Goal: Task Accomplishment & Management: Manage account settings

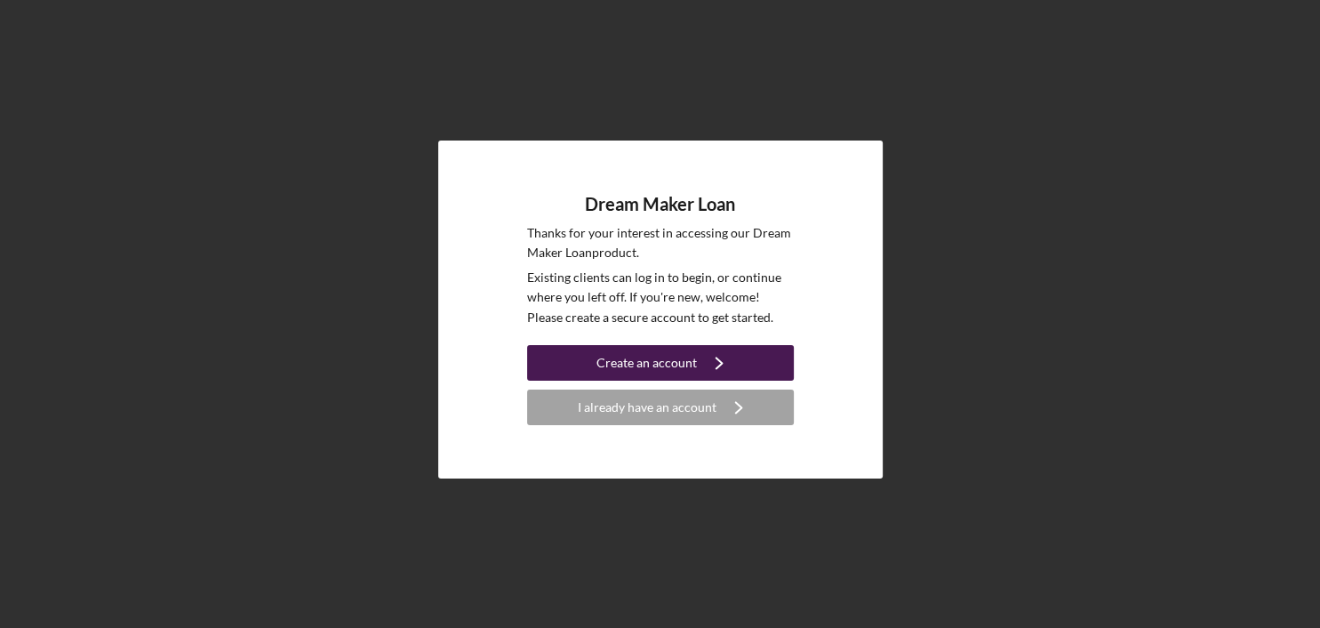
click at [670, 365] on div "Create an account" at bounding box center [647, 363] width 100 height 36
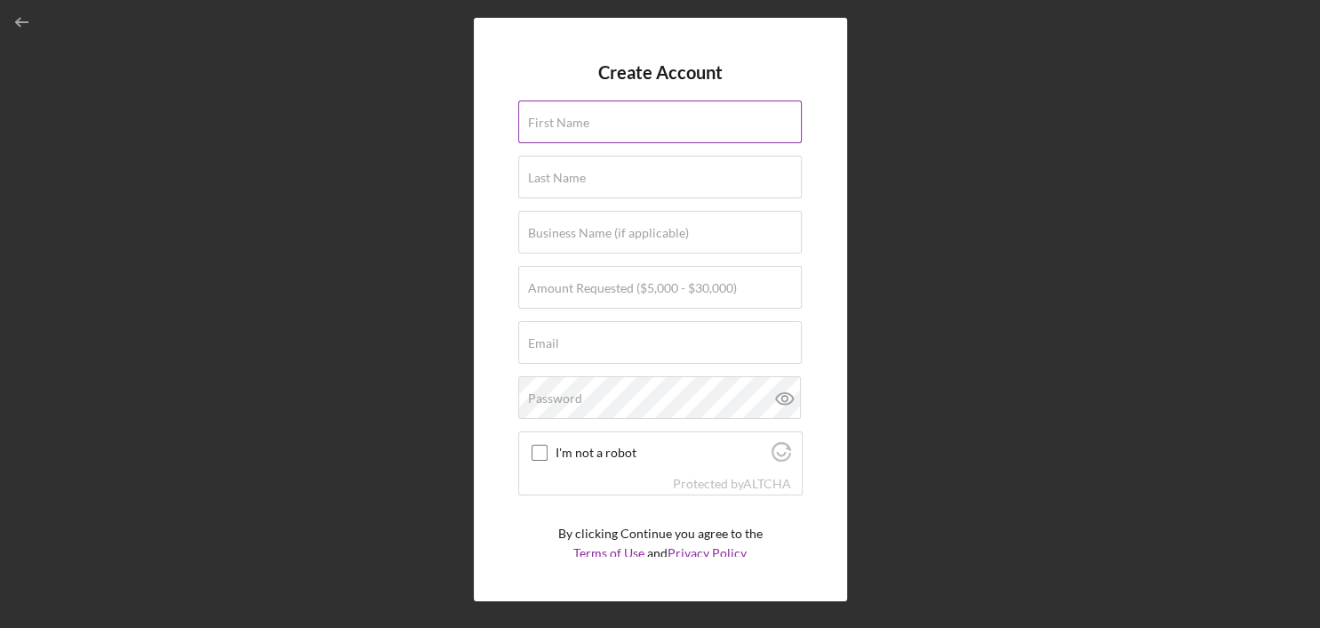
click at [579, 132] on input "First Name" at bounding box center [660, 121] width 284 height 43
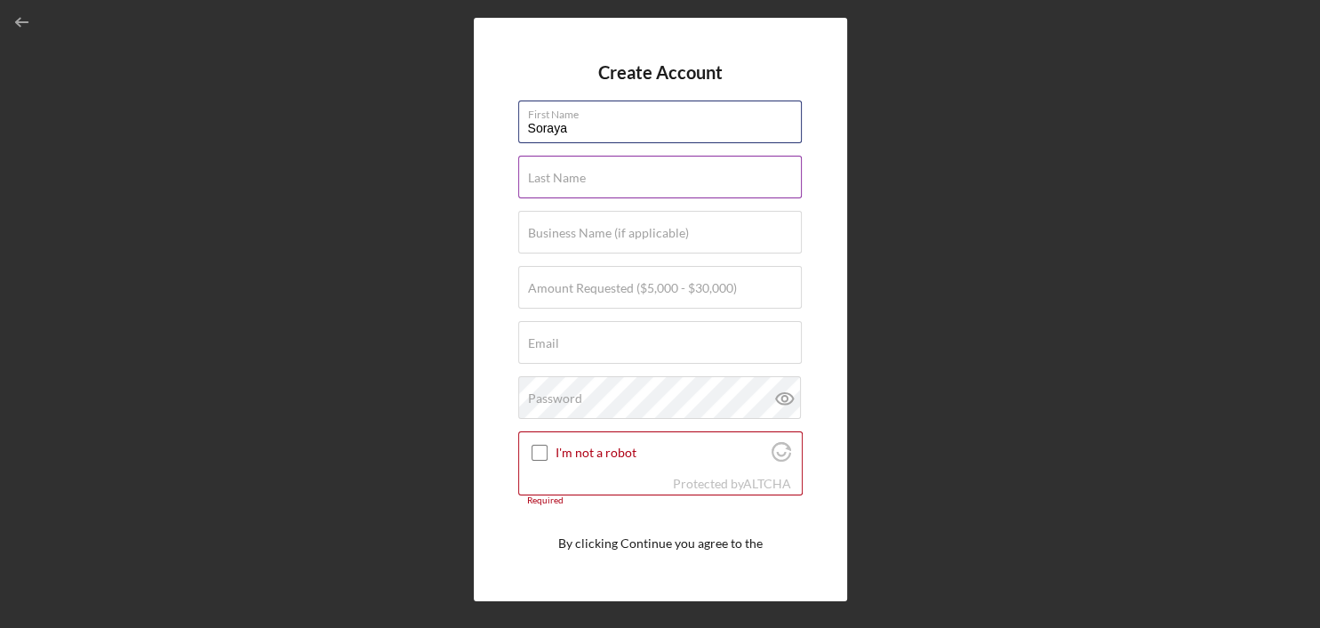
type input "Soraya"
click at [592, 185] on input "Last Name" at bounding box center [660, 177] width 284 height 43
type input "Alvarez"
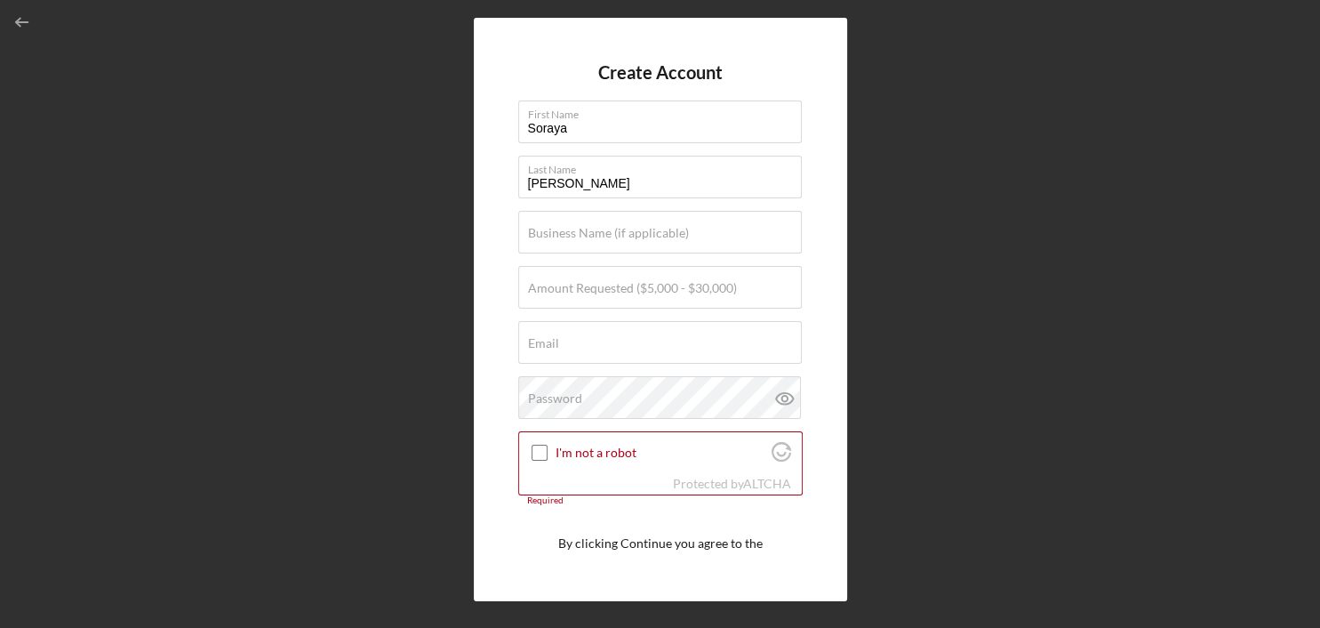
click at [450, 313] on div "Create Account First Name Soraya Last Name Alvarez Business Name (if applicable…" at bounding box center [660, 309] width 1302 height 619
click at [724, 286] on label "Amount Requested ($5,000 - $30,000)" at bounding box center [632, 288] width 209 height 14
click at [724, 286] on input "Amount Requested ($5,000 - $30,000)" at bounding box center [660, 287] width 284 height 43
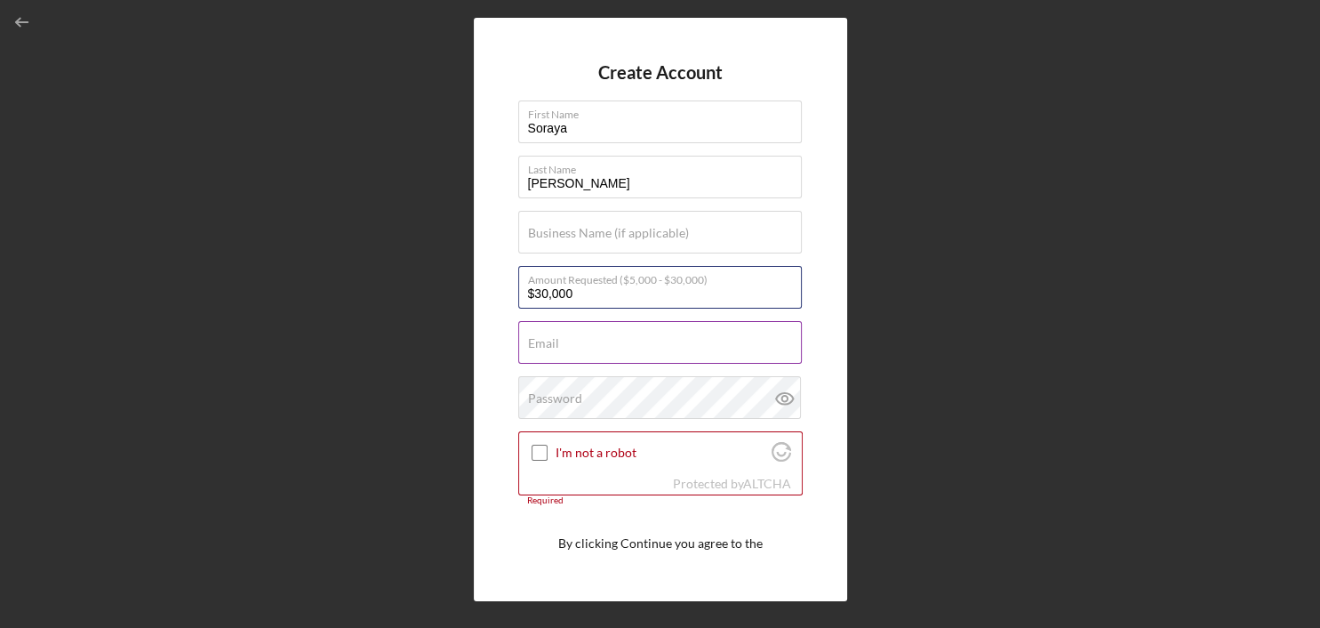
type input "$30,000"
click at [579, 348] on input "Email" at bounding box center [660, 342] width 284 height 43
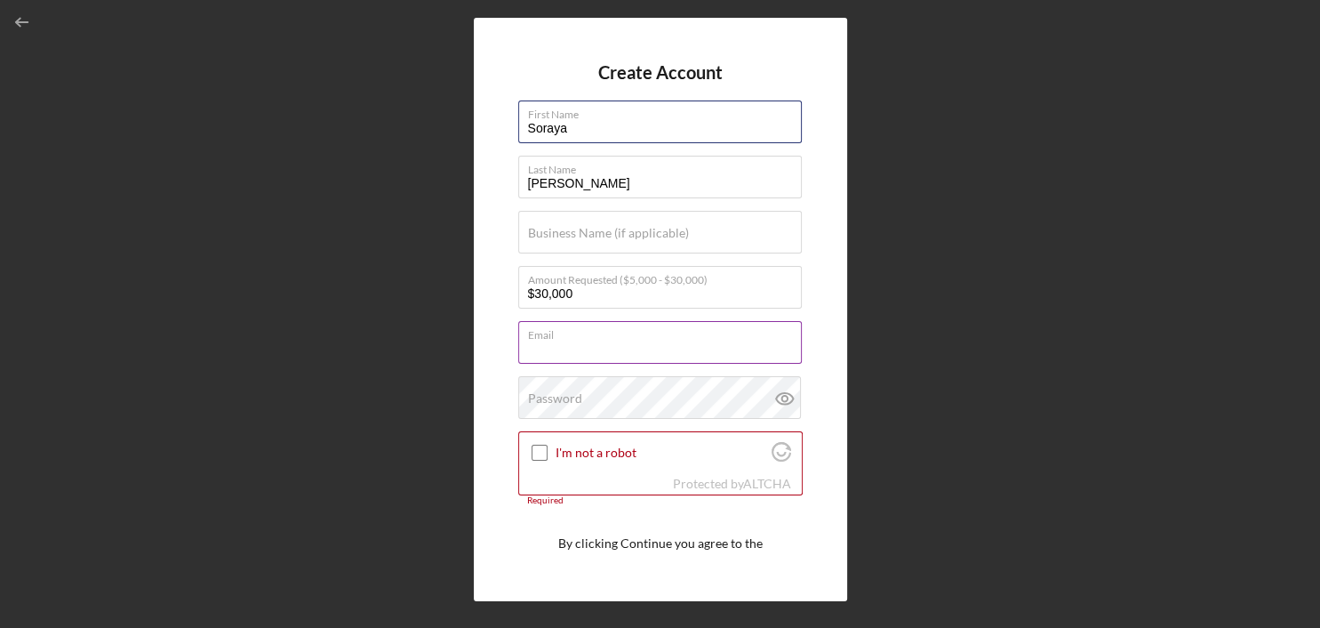
type input "Soraya"
type input "[EMAIL_ADDRESS][DOMAIN_NAME]"
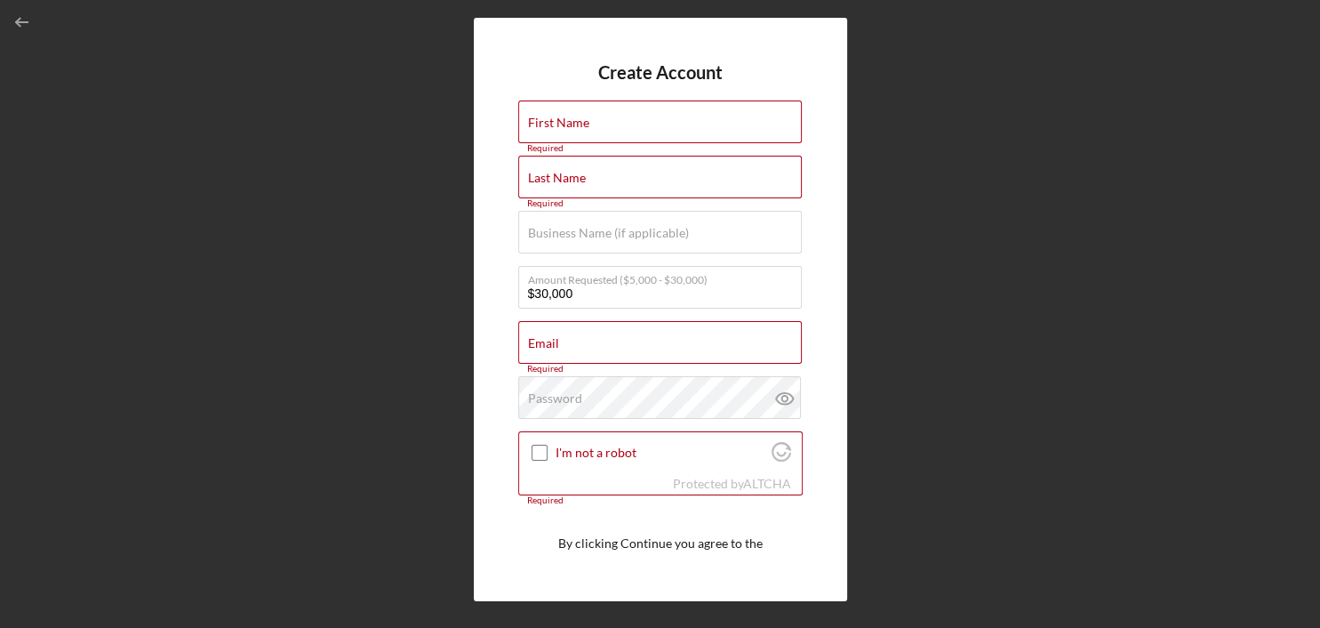
click at [878, 200] on div "Create Account First Name Required Last Name Required Business Name (if applica…" at bounding box center [660, 309] width 1302 height 619
click at [635, 133] on input "First Name" at bounding box center [660, 121] width 284 height 43
type input "Soraya"
click at [578, 181] on label "Last Name" at bounding box center [557, 178] width 58 height 14
click at [578, 181] on input "Last Name" at bounding box center [660, 177] width 284 height 43
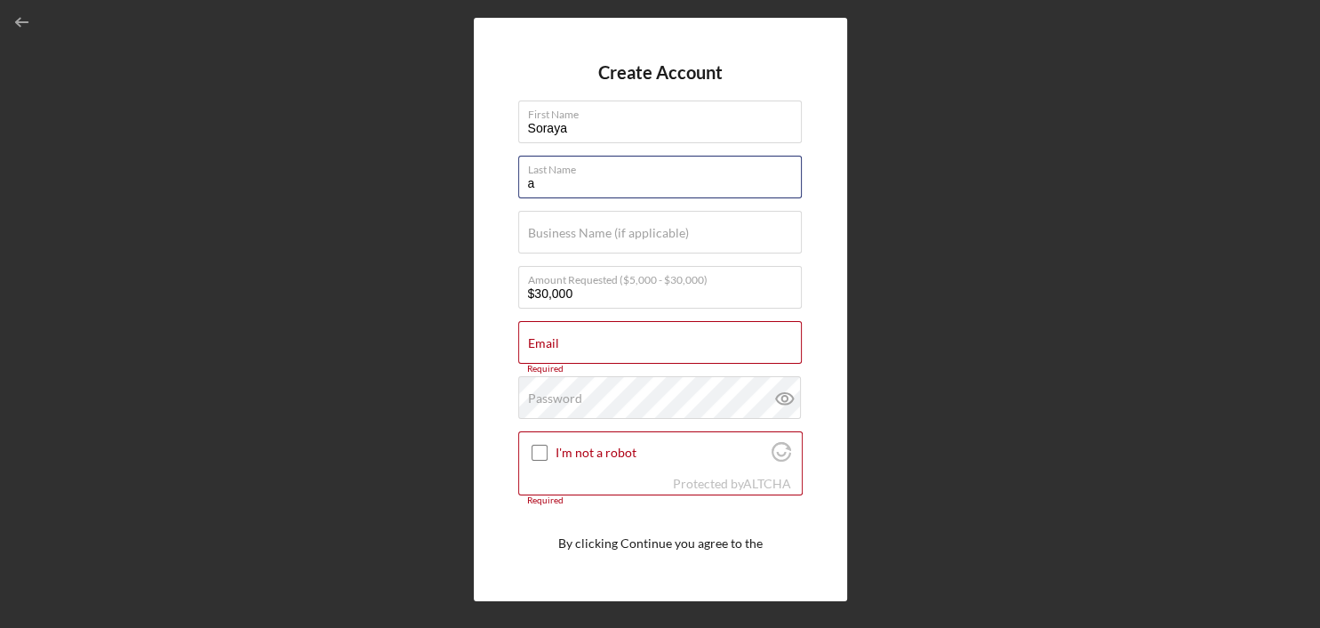
type input "a"
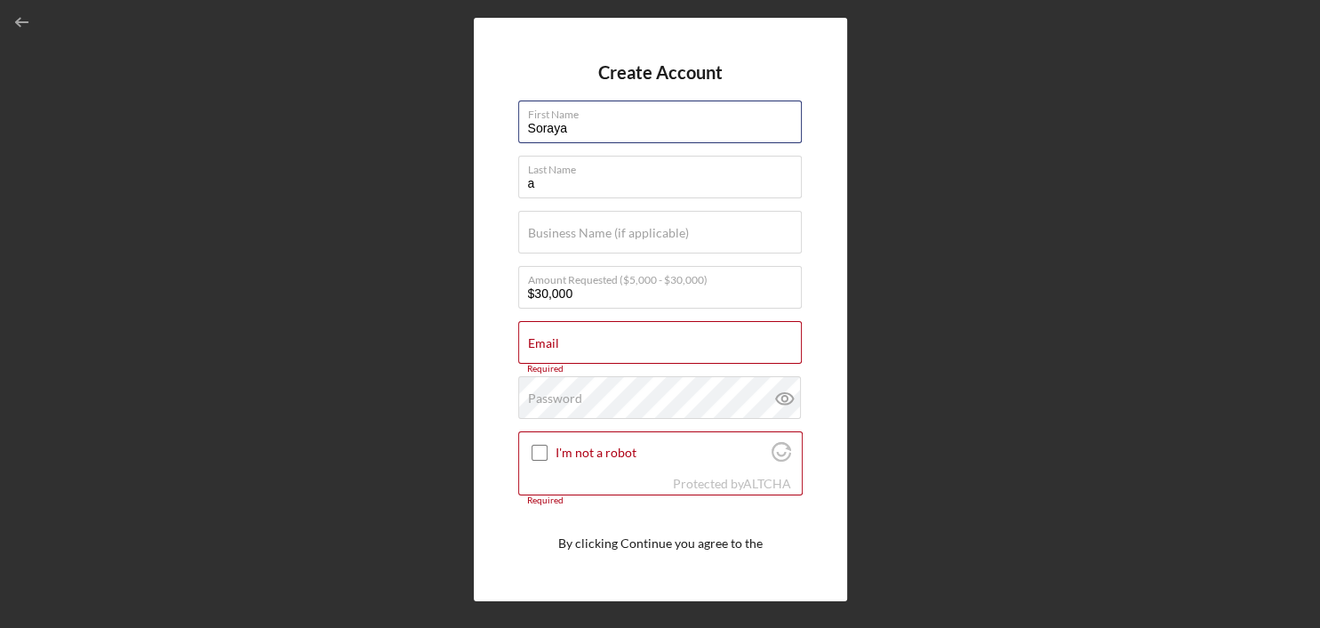
type input "Soraya"
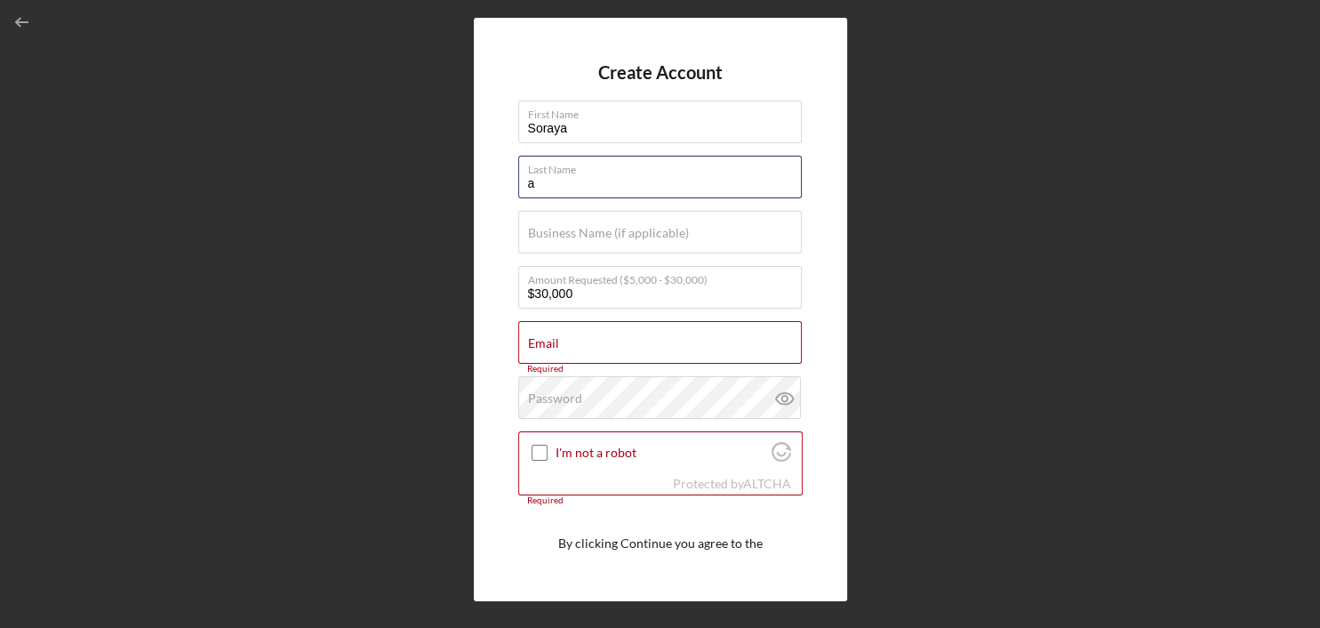
type input "Alvarez"
type input "[EMAIL_ADDRESS][DOMAIN_NAME]"
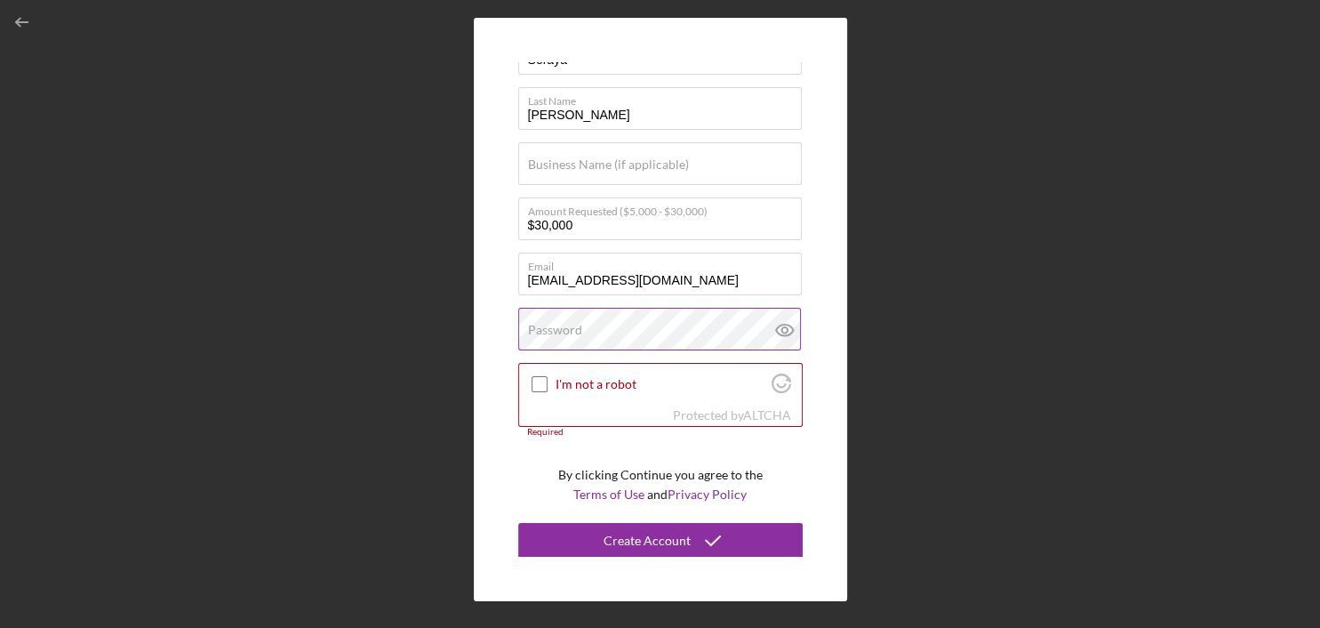
click at [579, 329] on label "Password" at bounding box center [555, 330] width 54 height 14
click at [545, 386] on input "I'm not a robot" at bounding box center [540, 384] width 16 height 16
checkbox input "true"
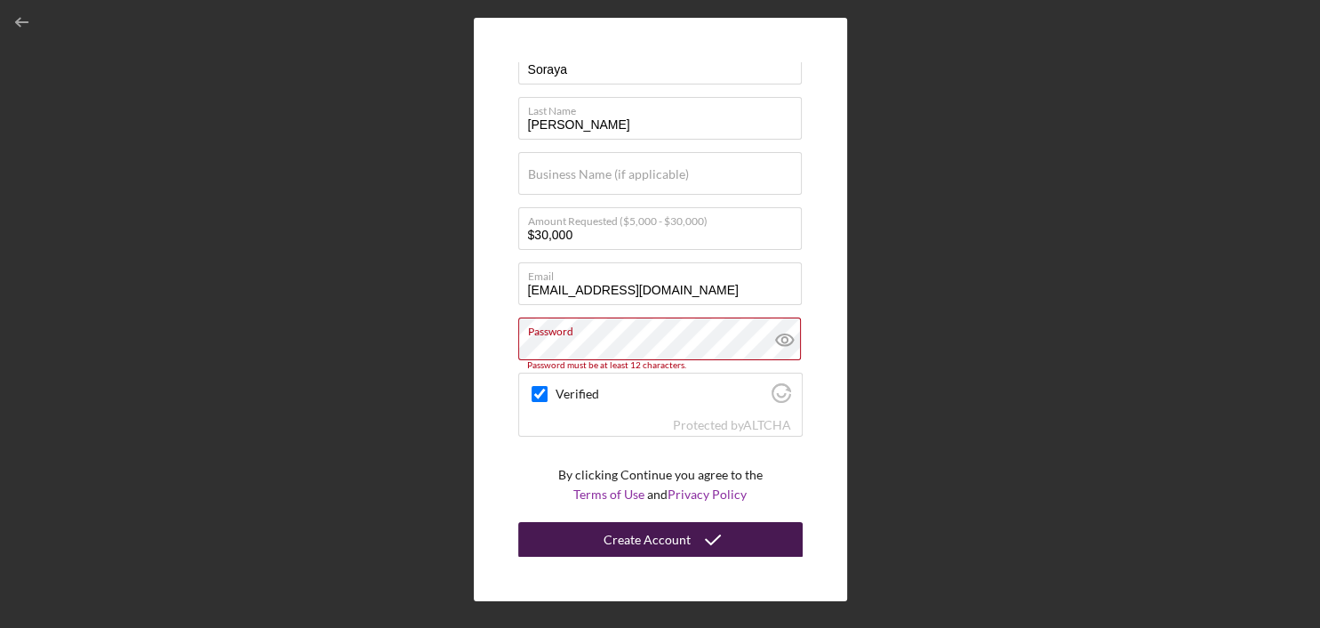
click at [628, 537] on div "Create Account" at bounding box center [647, 540] width 87 height 36
click at [937, 441] on div "Create Account First Name Soraya Last Name Alvarez Business Name (if applicable…" at bounding box center [660, 309] width 1302 height 619
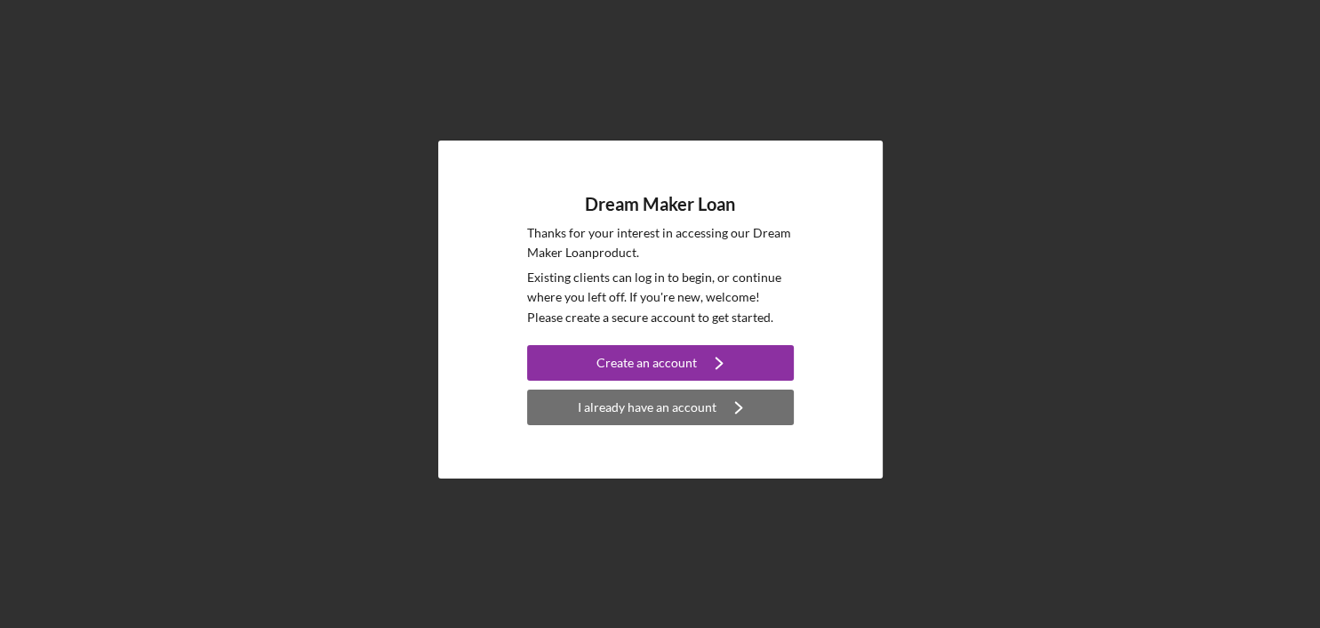
click at [629, 405] on div "I already have an account" at bounding box center [647, 407] width 139 height 36
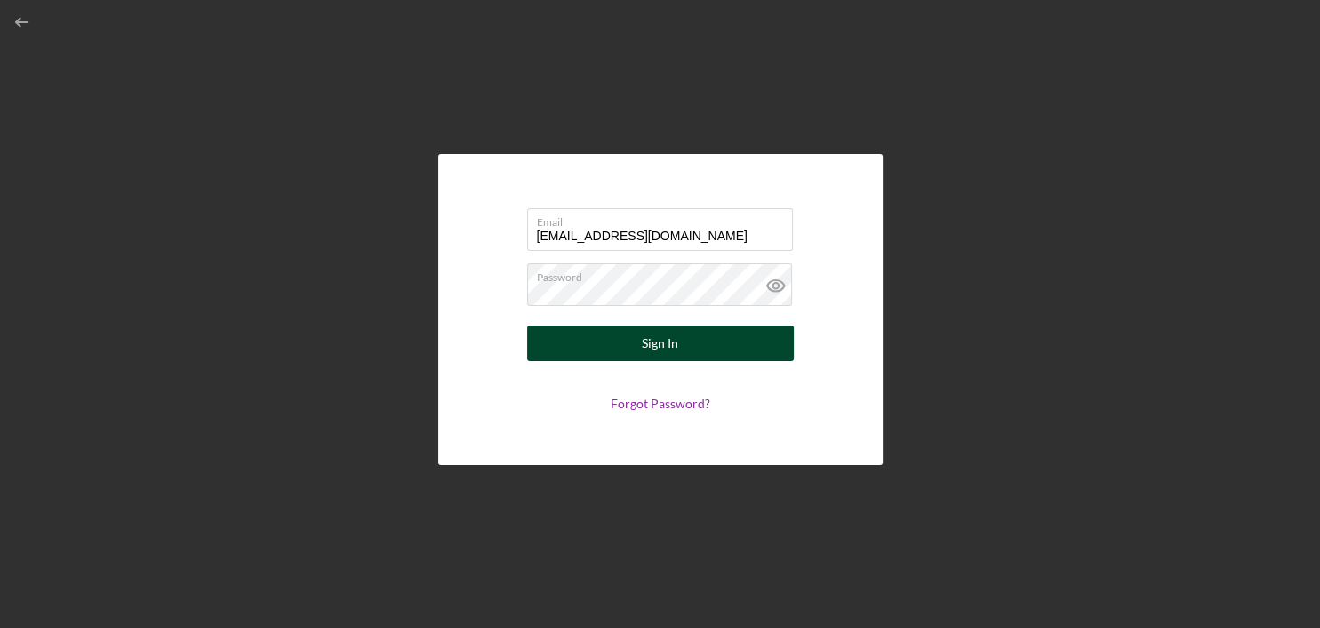
type input "[EMAIL_ADDRESS][DOMAIN_NAME]"
click at [661, 338] on div "Sign In" at bounding box center [660, 343] width 36 height 36
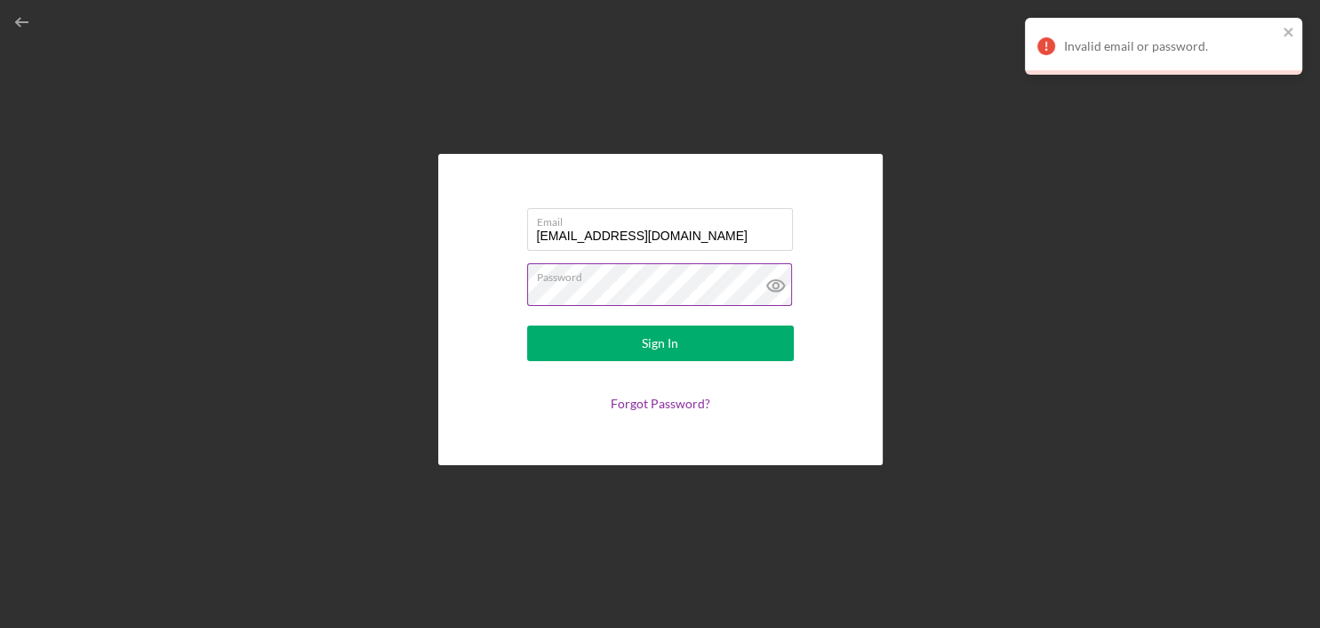
click at [775, 286] on icon at bounding box center [776, 285] width 44 height 44
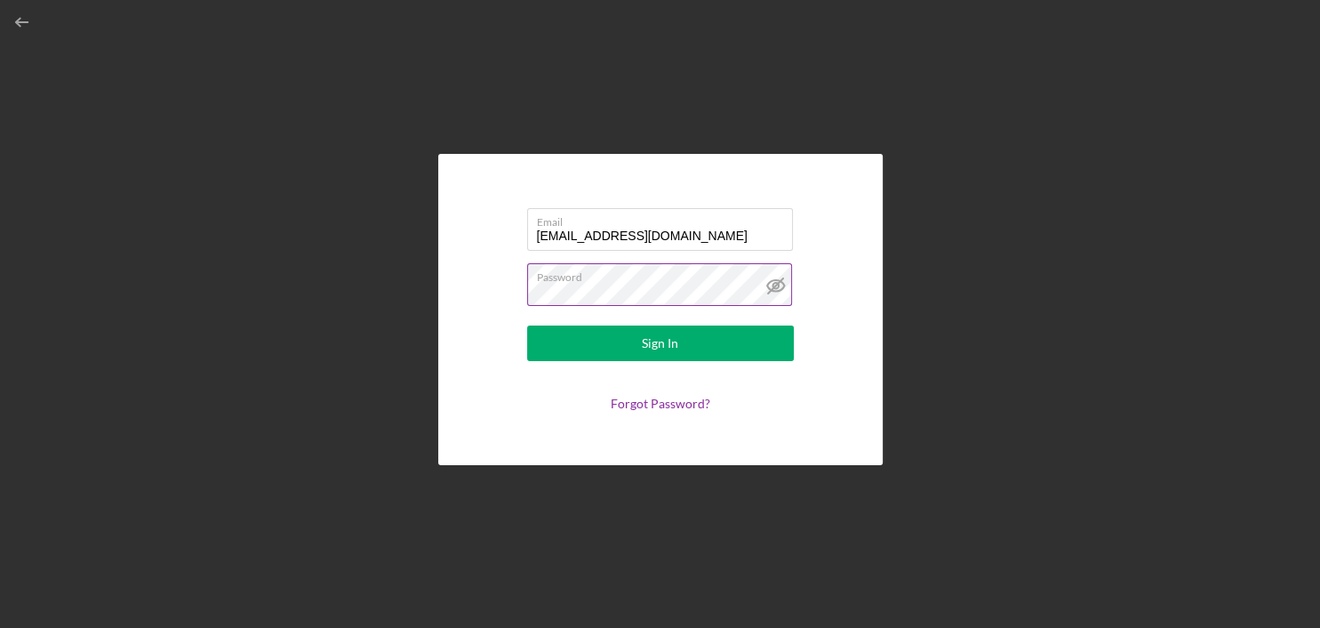
click at [527, 325] on button "Sign In" at bounding box center [660, 343] width 267 height 36
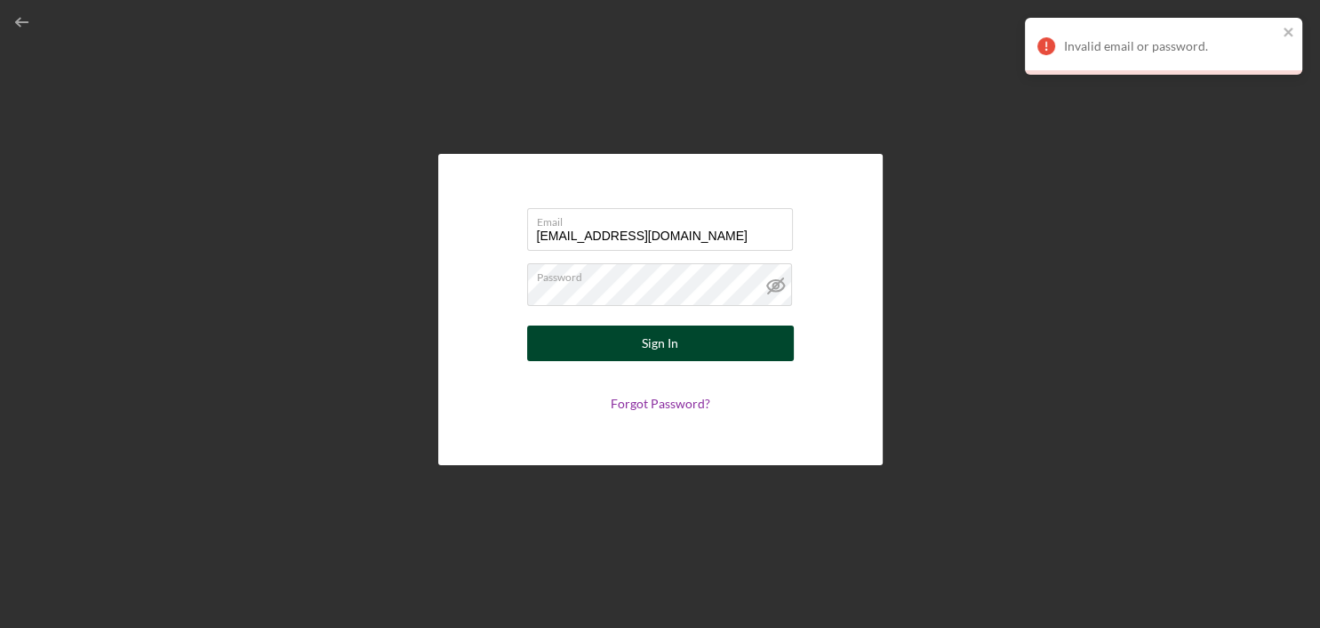
click at [630, 347] on button "Sign In" at bounding box center [660, 343] width 267 height 36
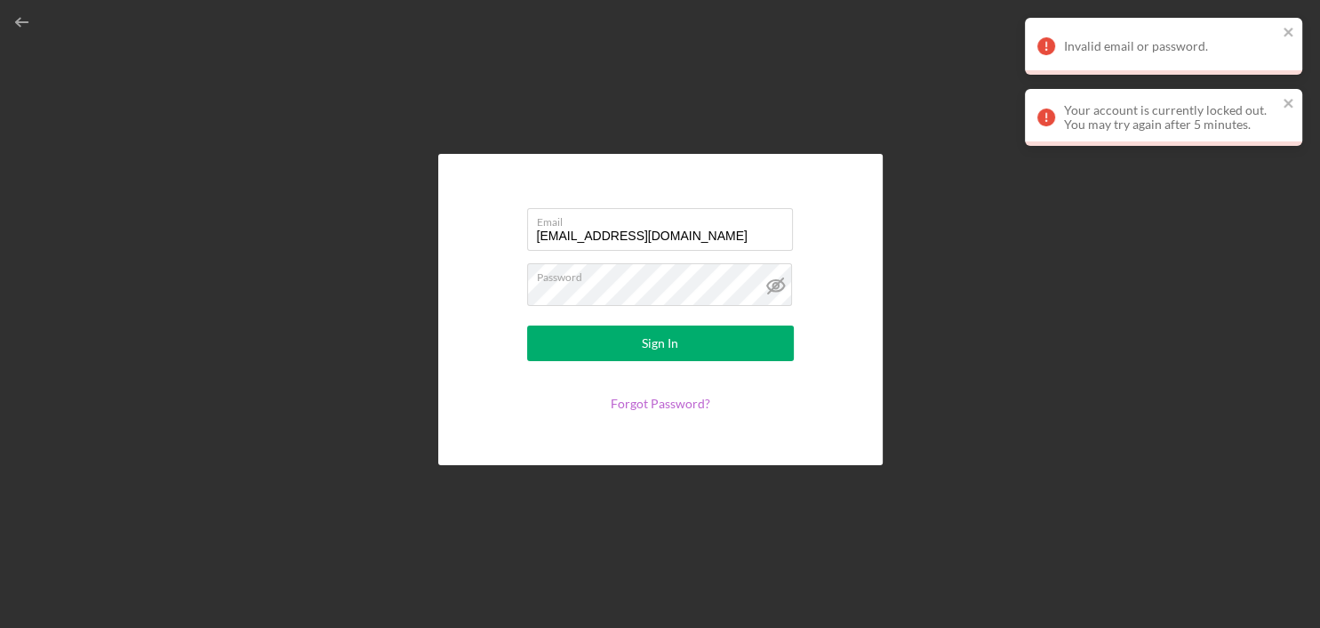
click at [664, 404] on link "Forgot Password?" at bounding box center [661, 403] width 100 height 15
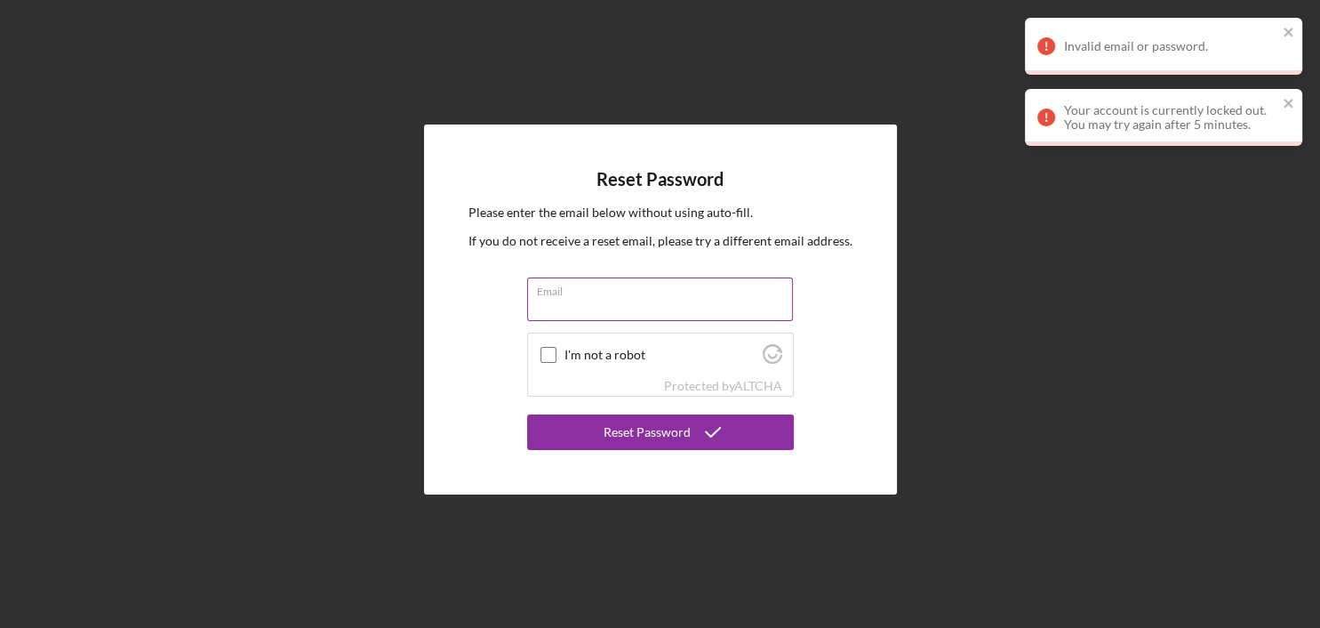
click at [551, 301] on input "Email" at bounding box center [660, 298] width 266 height 43
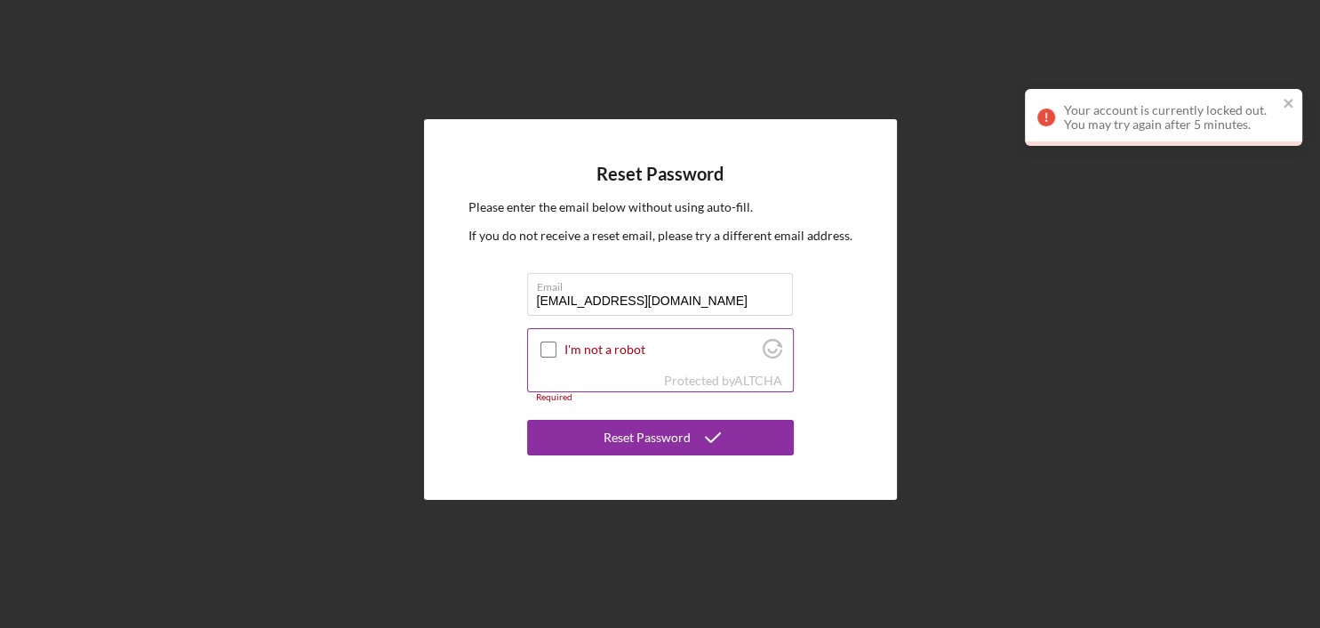
type input "[EMAIL_ADDRESS][DOMAIN_NAME]"
click at [550, 350] on input "I'm not a robot" at bounding box center [549, 349] width 16 height 16
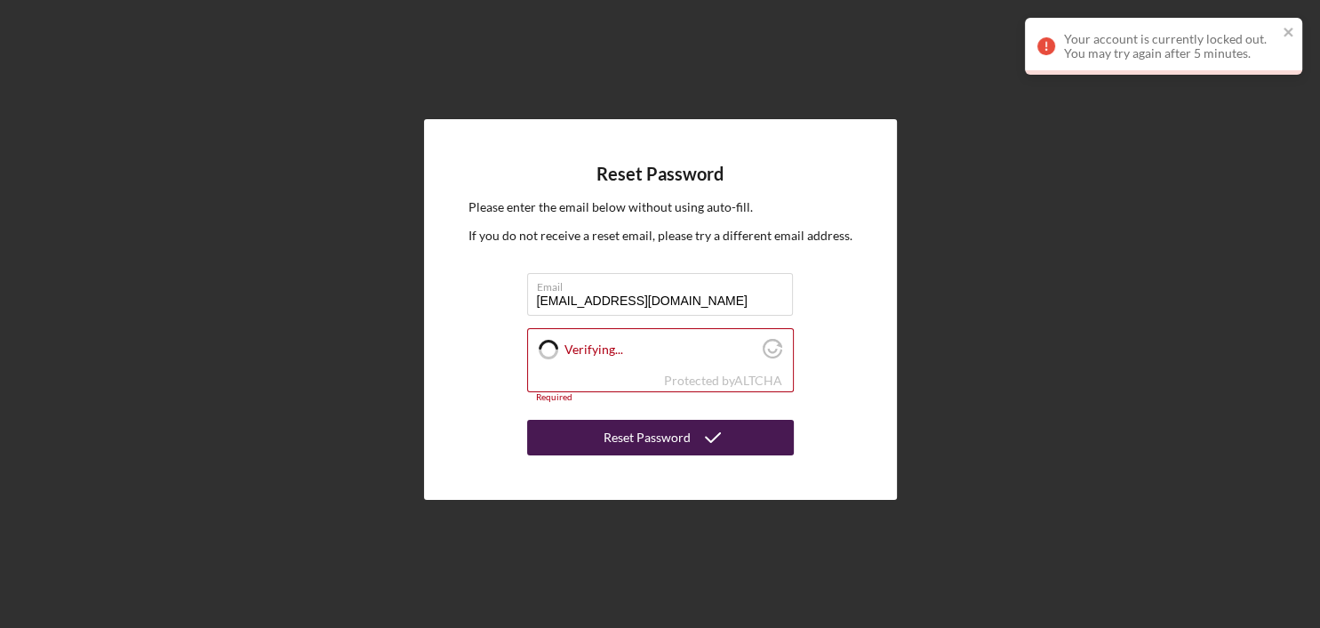
checkbox input "true"
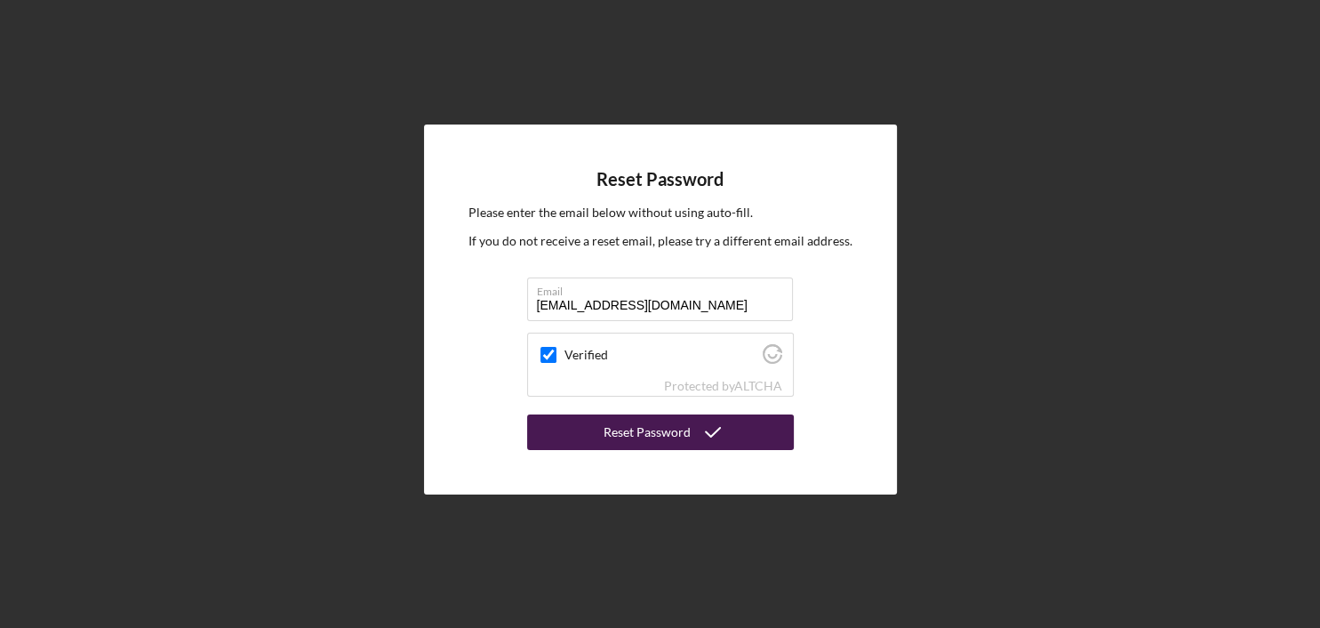
click at [616, 433] on div "Reset Password" at bounding box center [647, 432] width 87 height 36
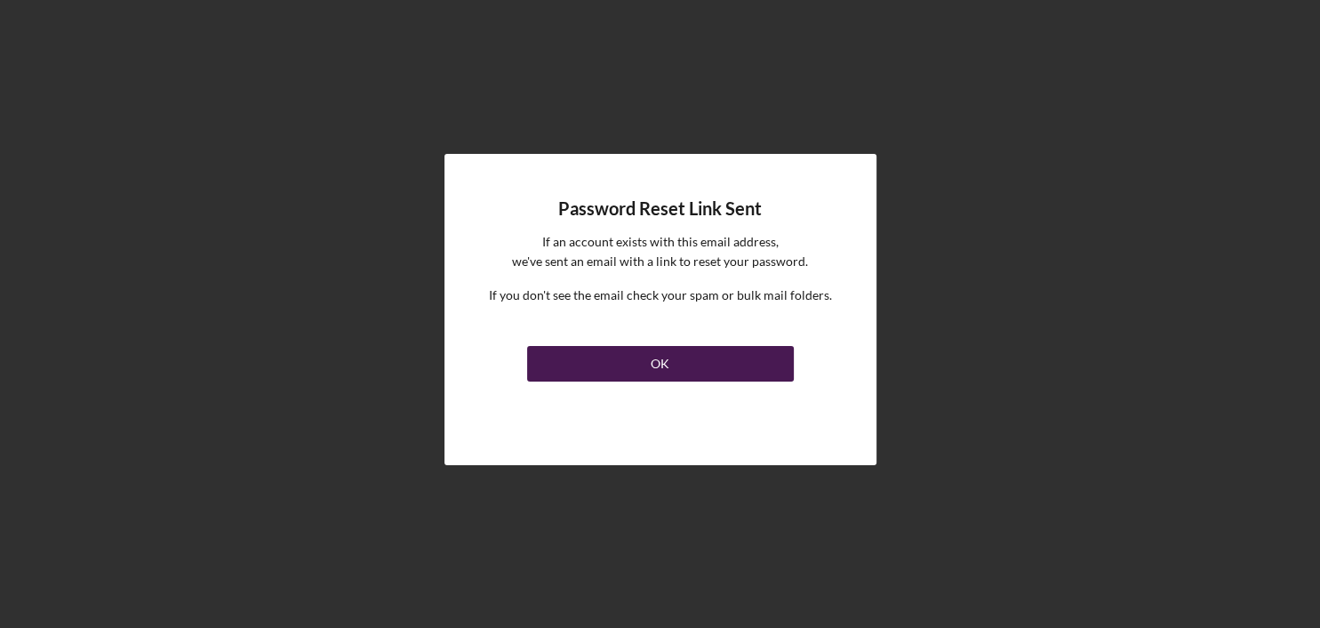
click at [662, 367] on div "OK" at bounding box center [660, 364] width 19 height 36
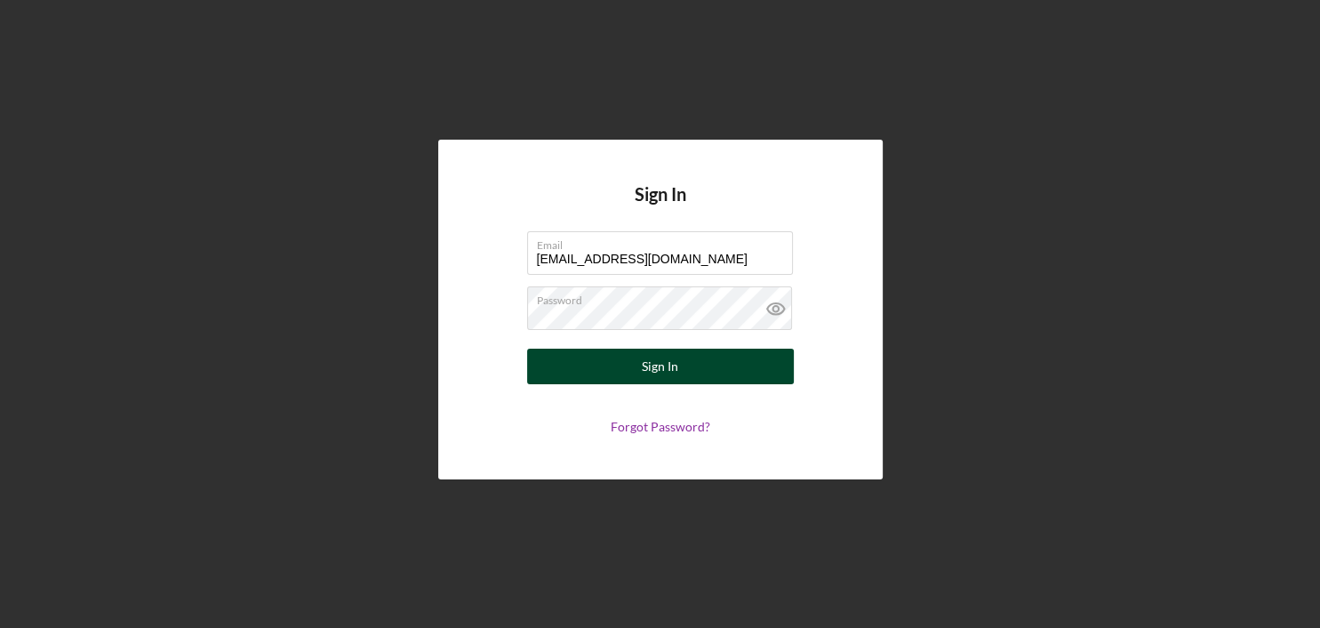
type input "[EMAIL_ADDRESS][DOMAIN_NAME]"
click at [664, 367] on div "Sign In" at bounding box center [660, 367] width 36 height 36
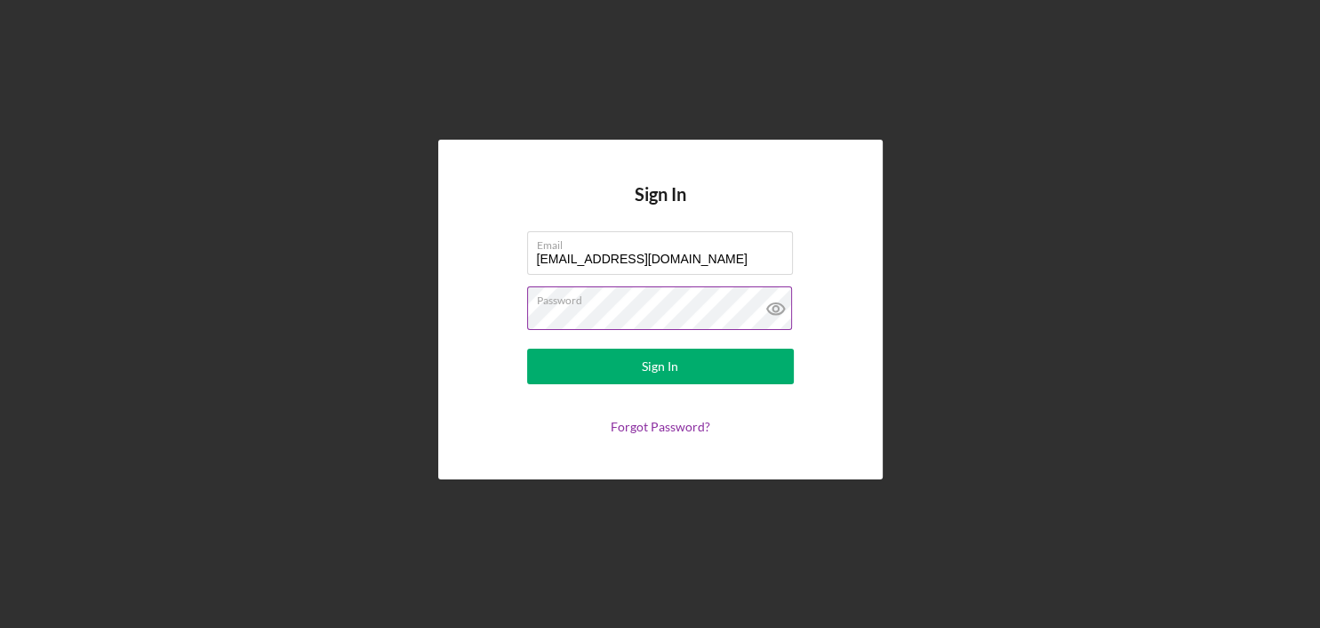
click at [527, 349] on button "Sign In" at bounding box center [660, 367] width 267 height 36
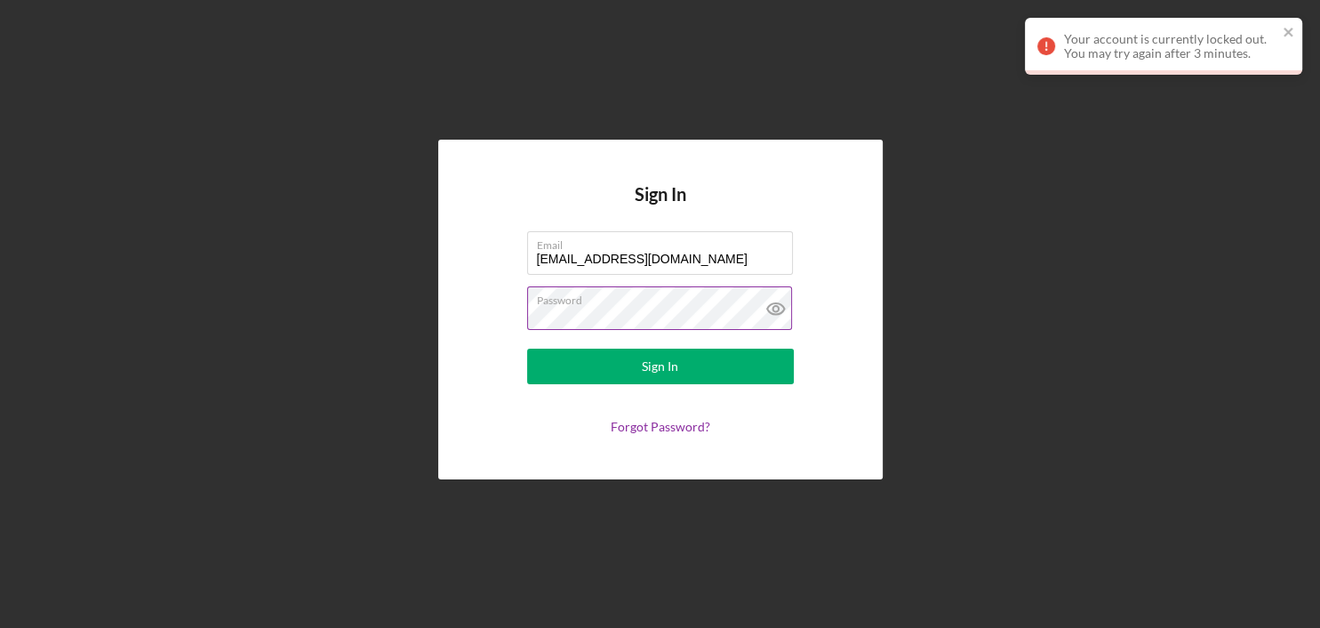
click at [777, 310] on icon at bounding box center [776, 308] width 44 height 44
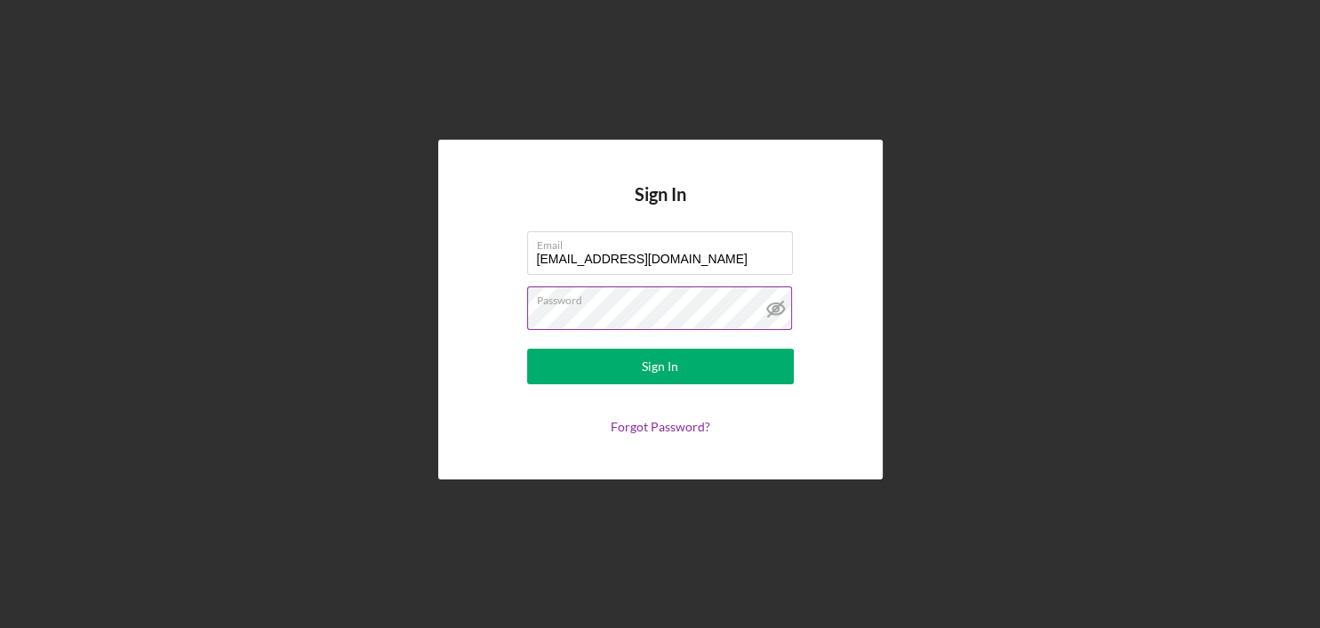
click at [527, 349] on button "Sign In" at bounding box center [660, 367] width 267 height 36
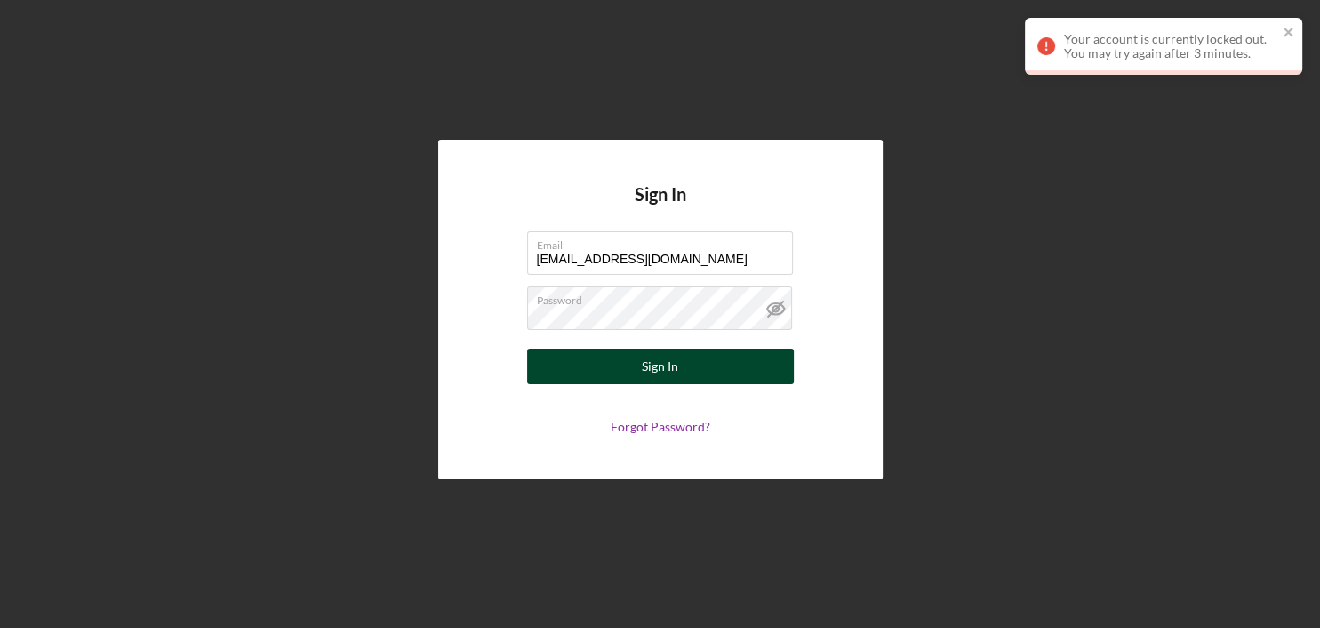
click at [632, 368] on button "Sign In" at bounding box center [660, 367] width 267 height 36
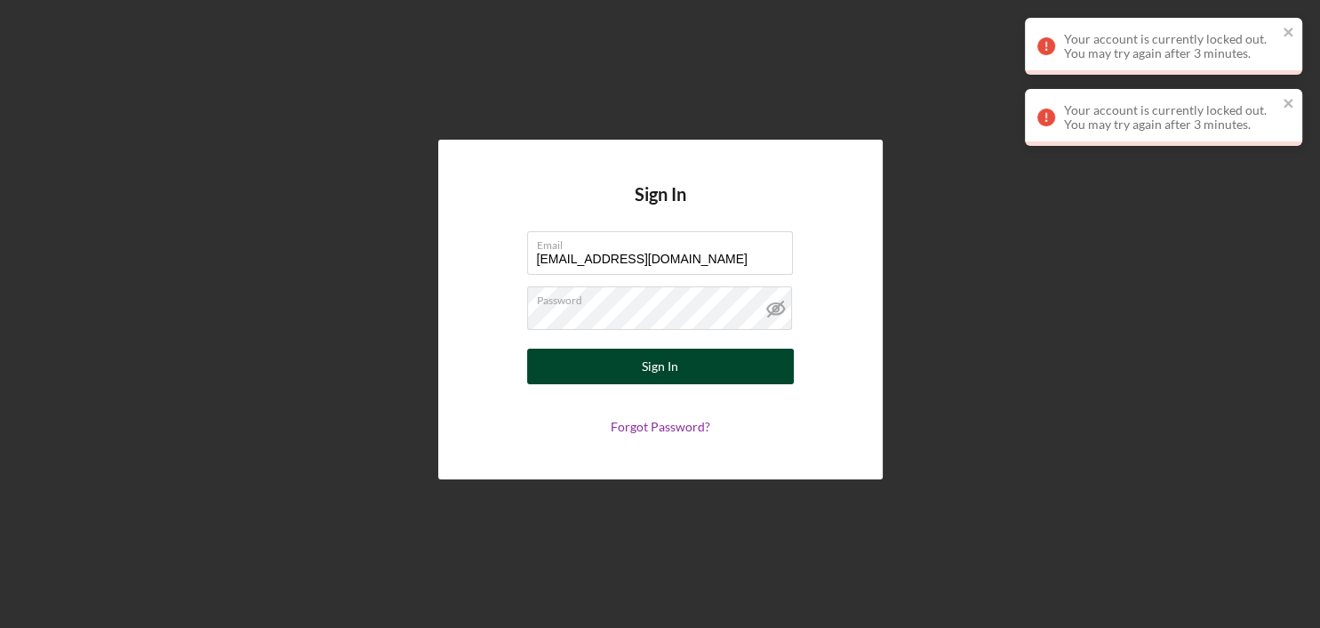
click at [633, 368] on button "Sign In" at bounding box center [660, 367] width 267 height 36
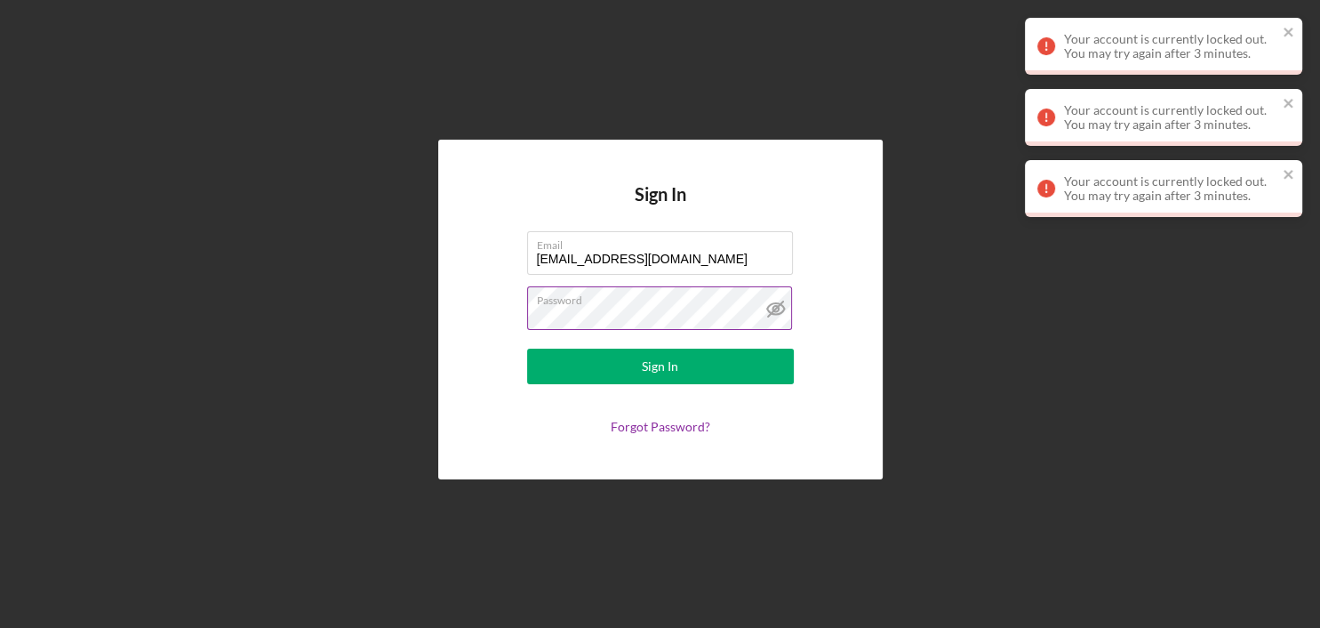
click at [773, 309] on icon at bounding box center [775, 308] width 5 height 5
click at [777, 309] on icon at bounding box center [776, 308] width 44 height 44
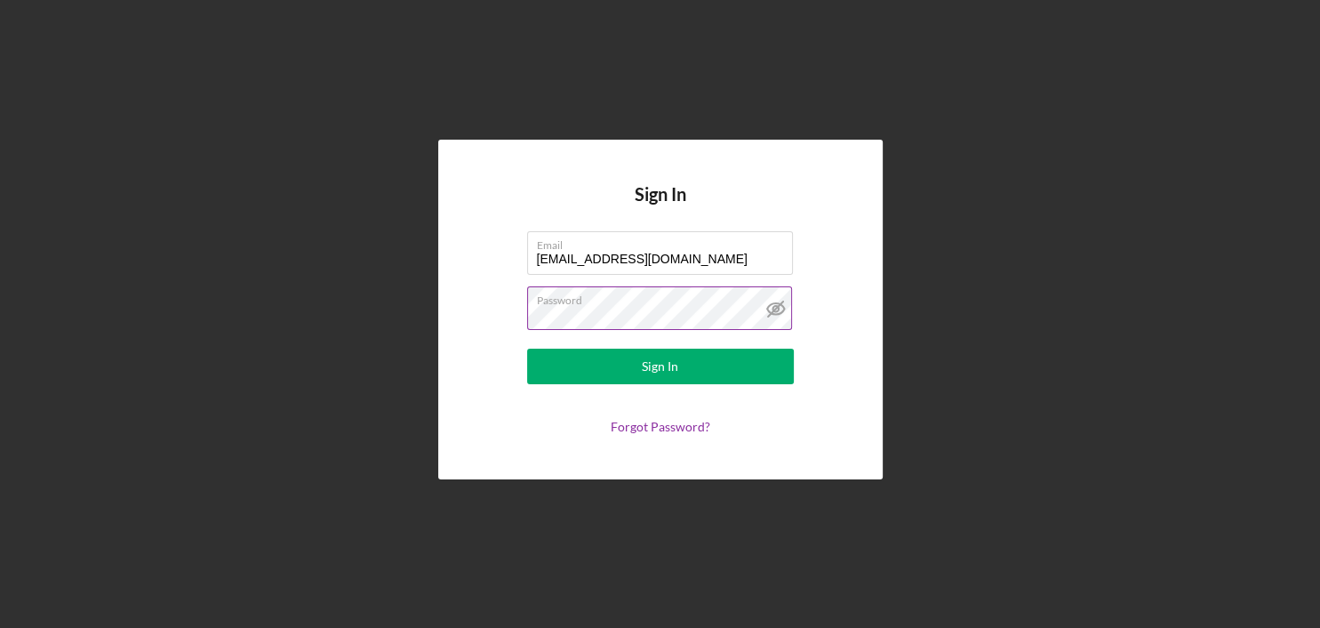
click at [527, 349] on button "Sign In" at bounding box center [660, 367] width 267 height 36
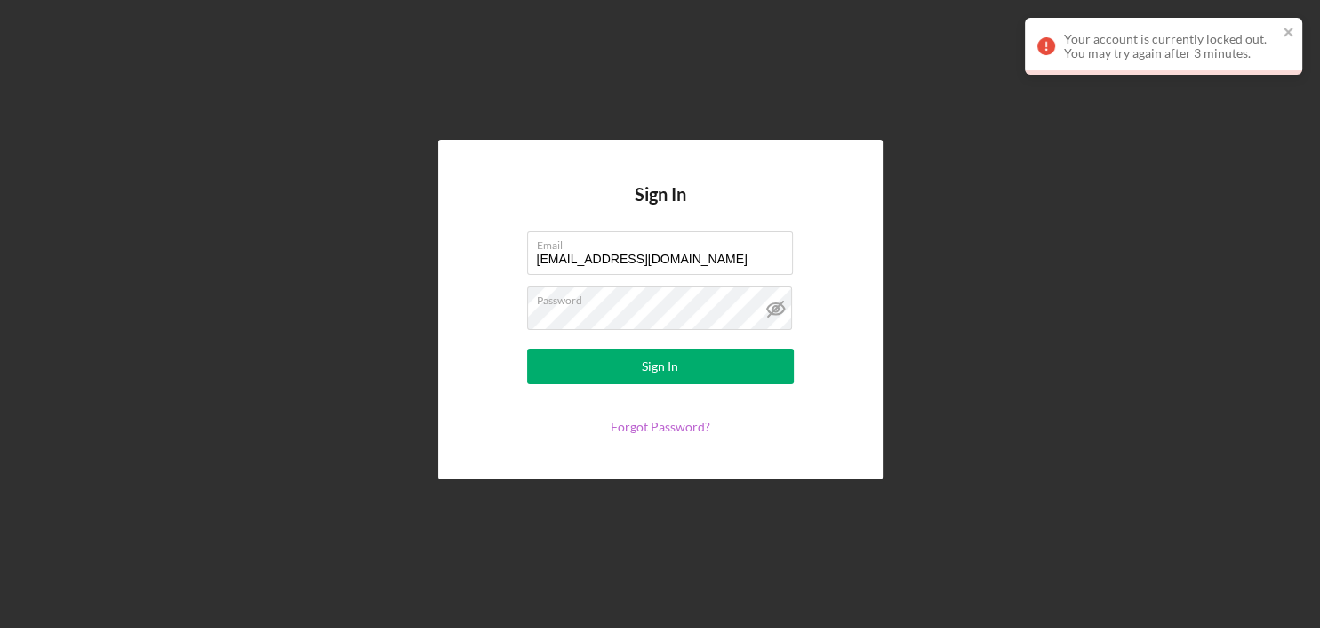
click at [654, 428] on link "Forgot Password?" at bounding box center [661, 426] width 100 height 15
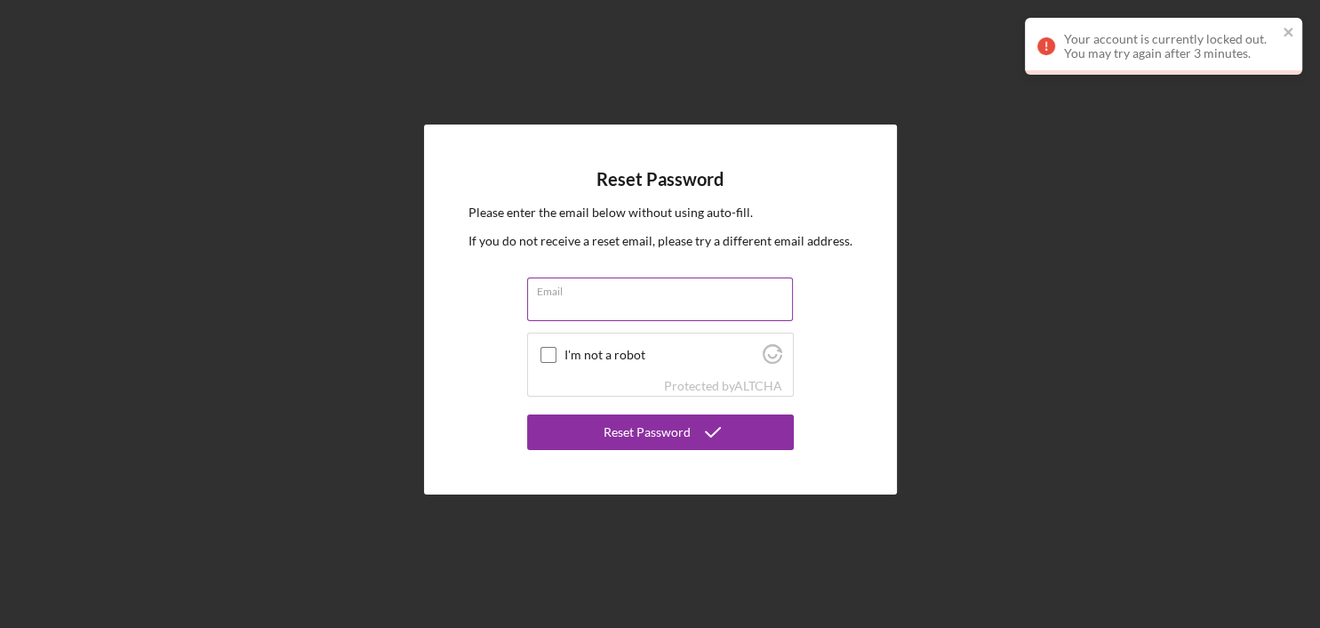
click at [542, 294] on label "Email" at bounding box center [665, 288] width 256 height 20
click at [542, 294] on input "Email" at bounding box center [660, 298] width 266 height 43
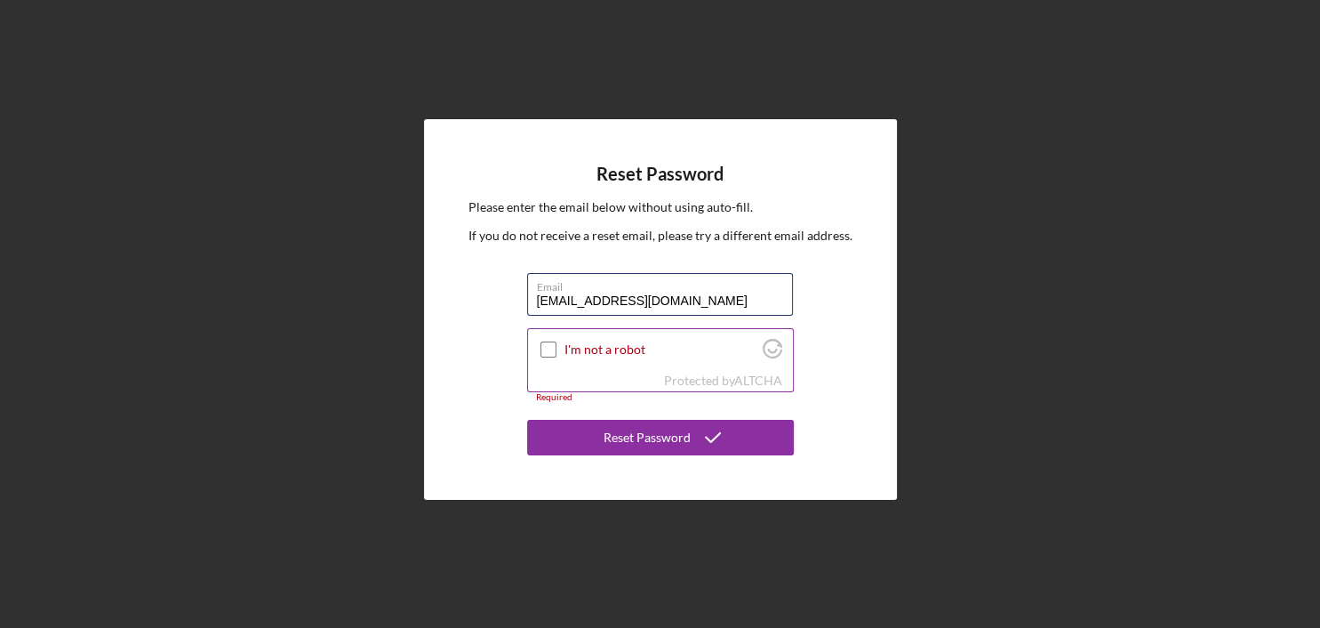
type input "[EMAIL_ADDRESS][DOMAIN_NAME]"
click at [549, 350] on input "I'm not a robot" at bounding box center [549, 349] width 16 height 16
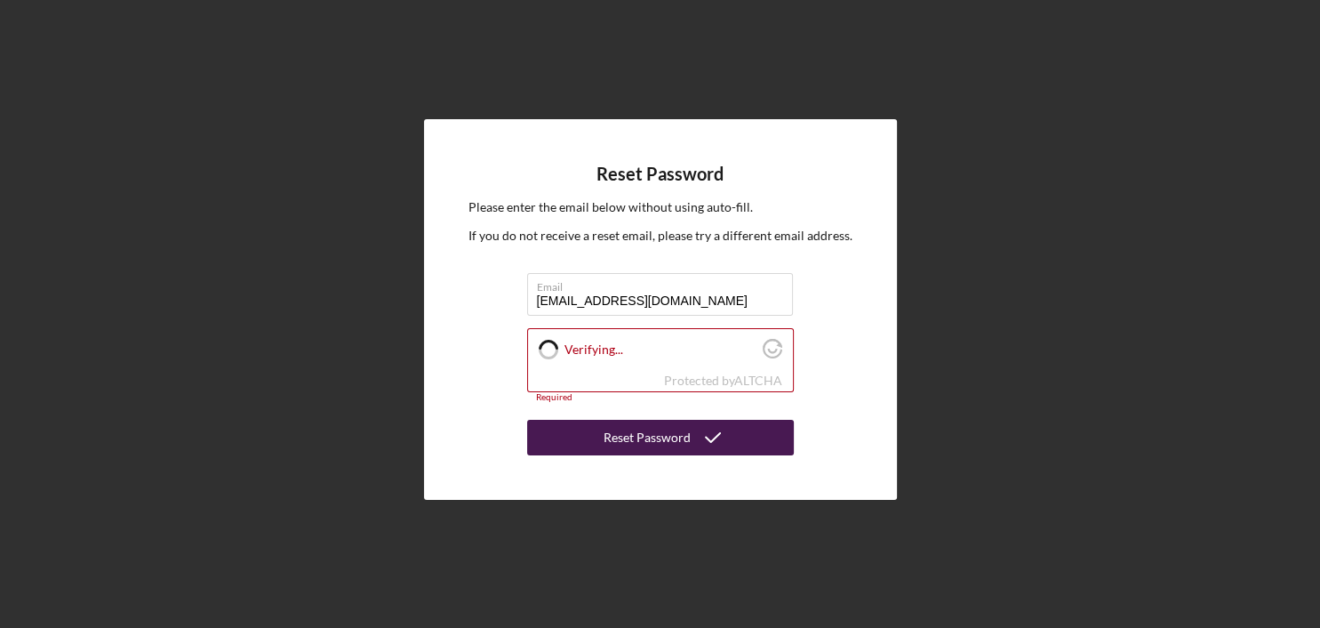
checkbox input "true"
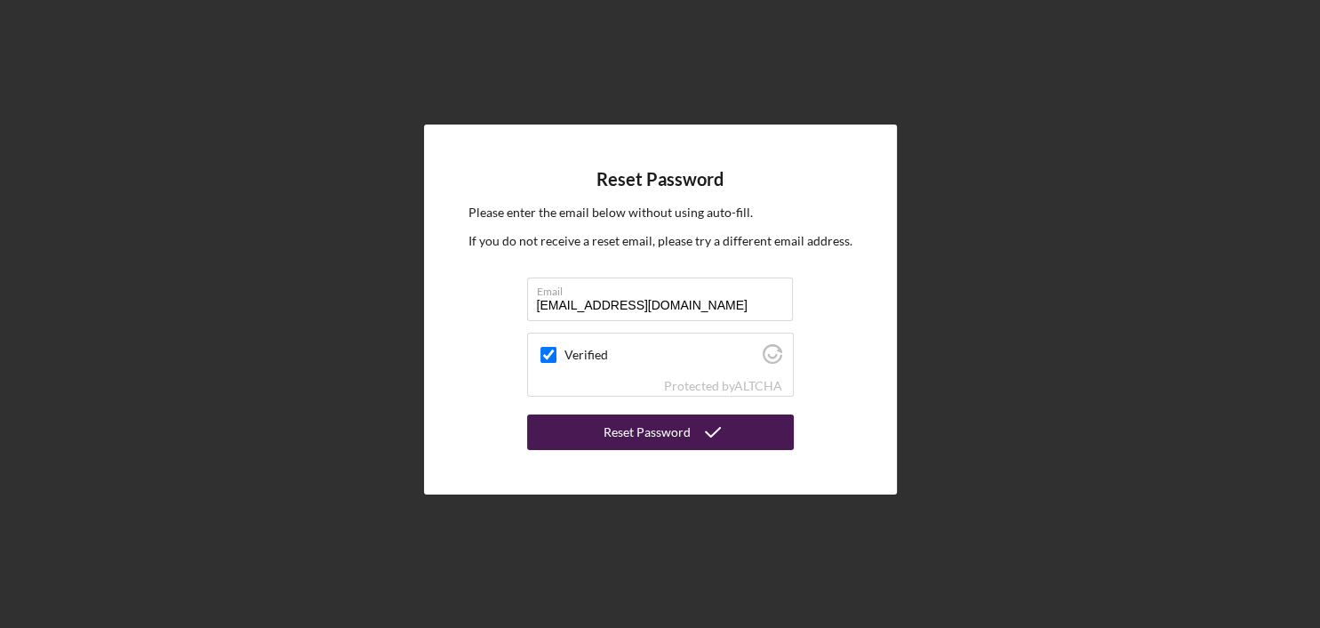
click at [633, 432] on div "Reset Password" at bounding box center [647, 432] width 87 height 36
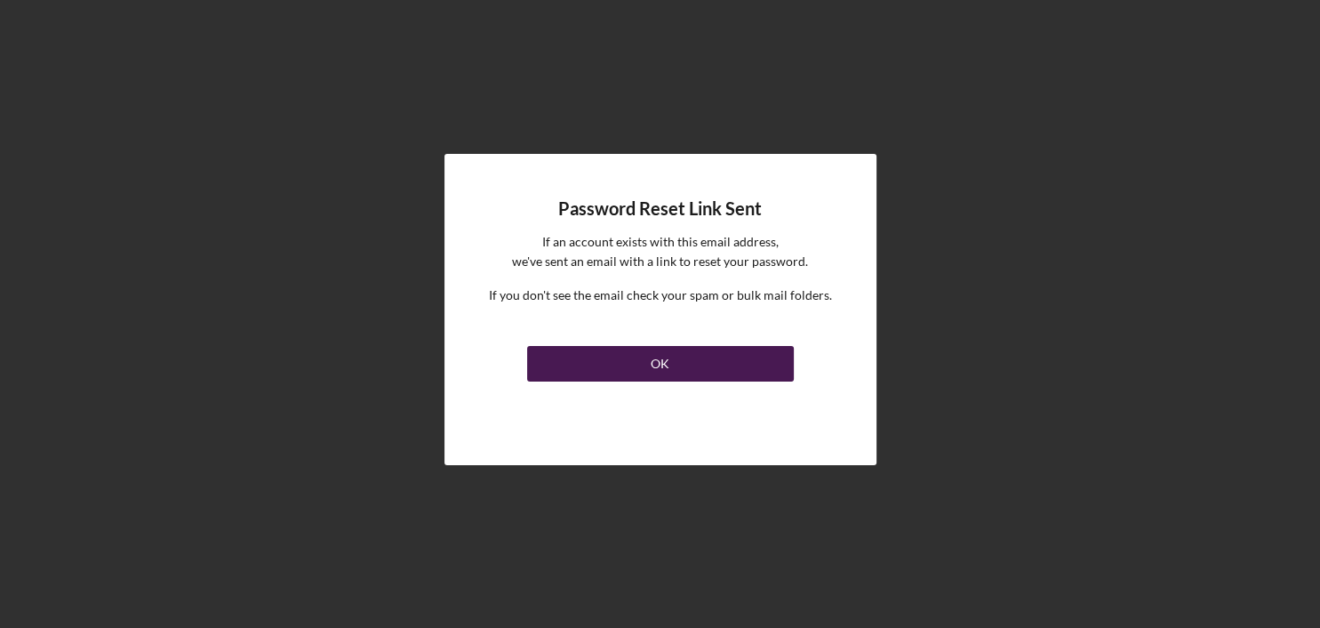
click at [622, 358] on button "OK" at bounding box center [660, 364] width 267 height 36
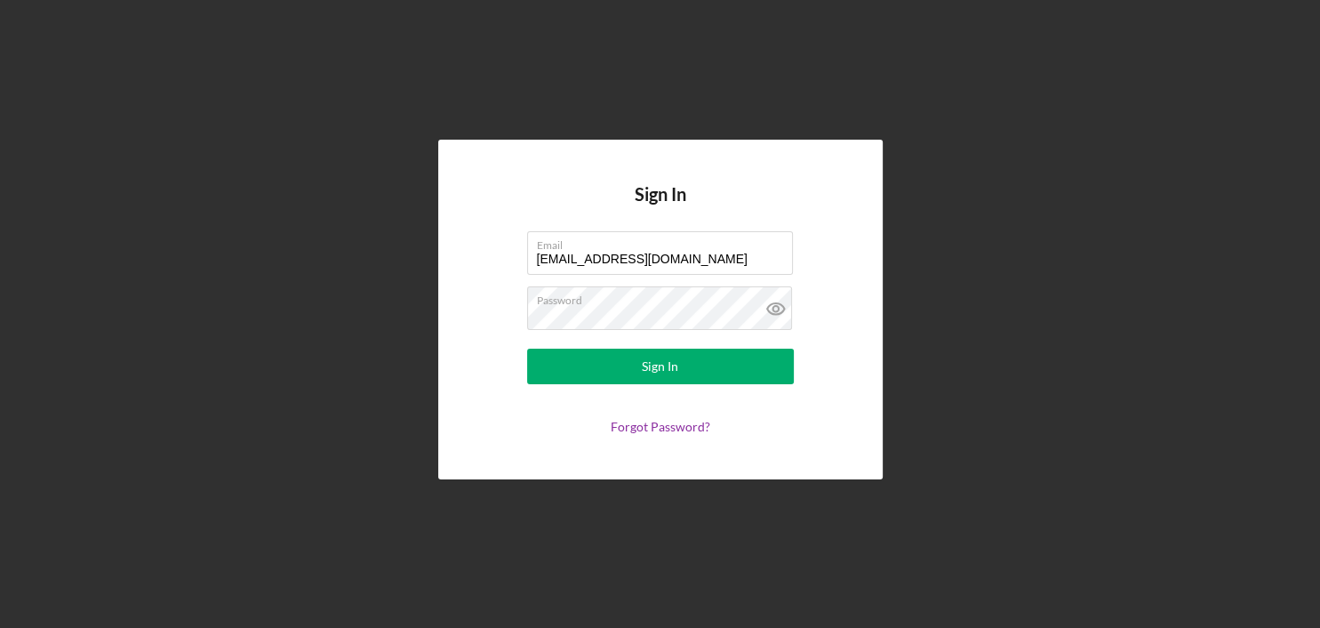
type input "[EMAIL_ADDRESS][DOMAIN_NAME]"
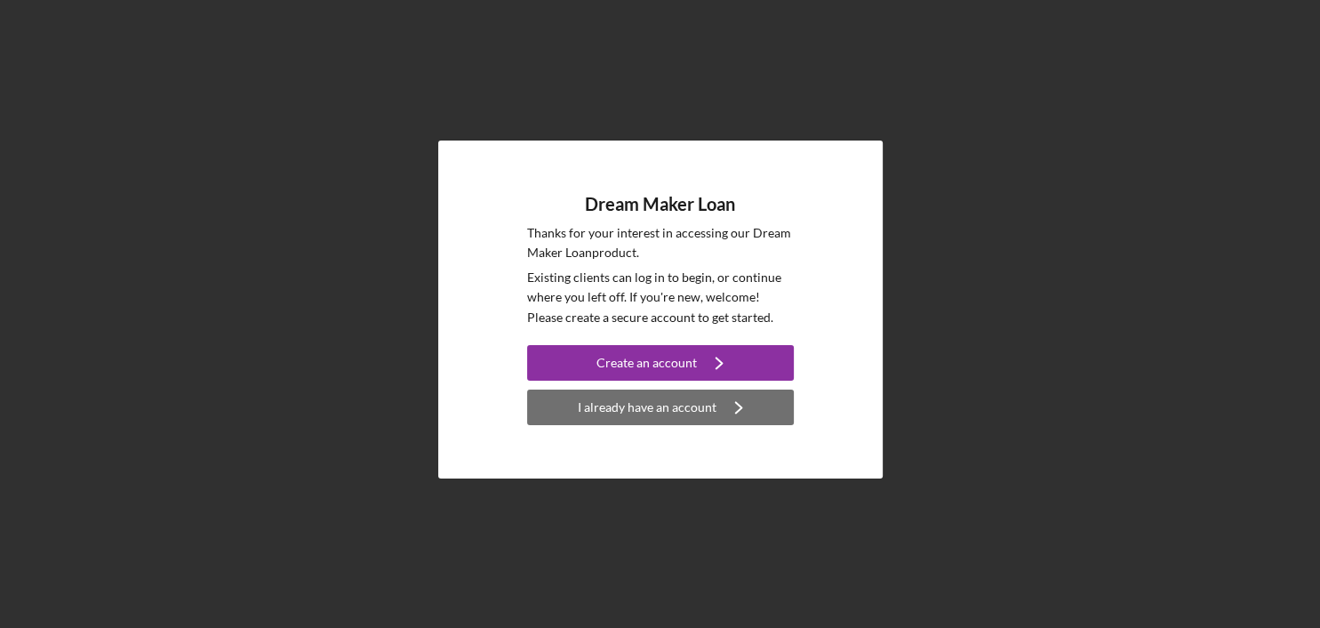
click at [609, 409] on div "I already have an account" at bounding box center [647, 407] width 139 height 36
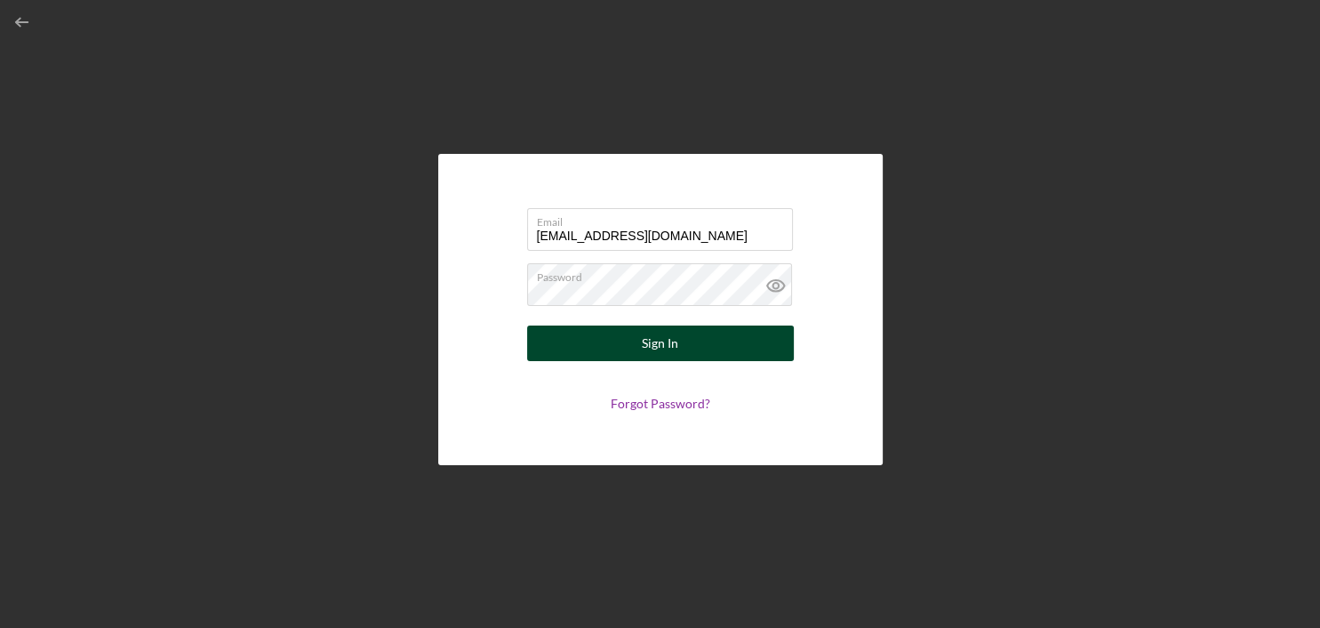
type input "[EMAIL_ADDRESS][DOMAIN_NAME]"
click at [706, 340] on button "Sign In" at bounding box center [660, 343] width 267 height 36
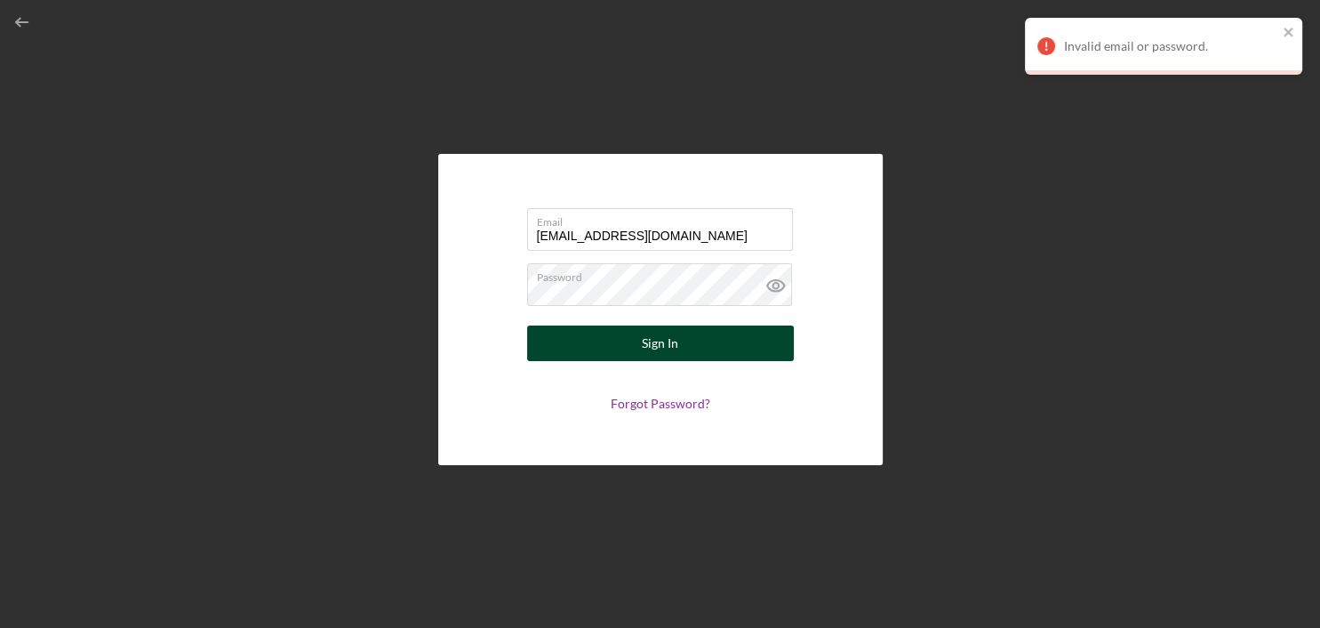
click at [706, 340] on button "Sign In" at bounding box center [660, 343] width 267 height 36
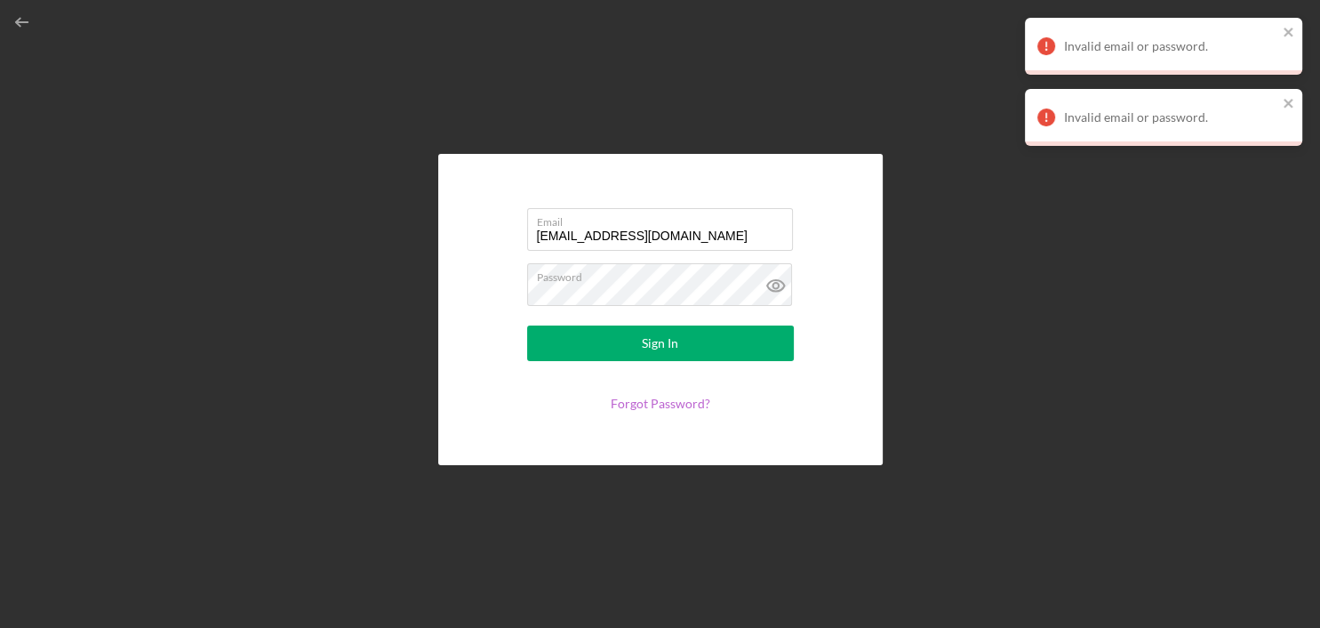
click at [662, 401] on link "Forgot Password?" at bounding box center [661, 403] width 100 height 15
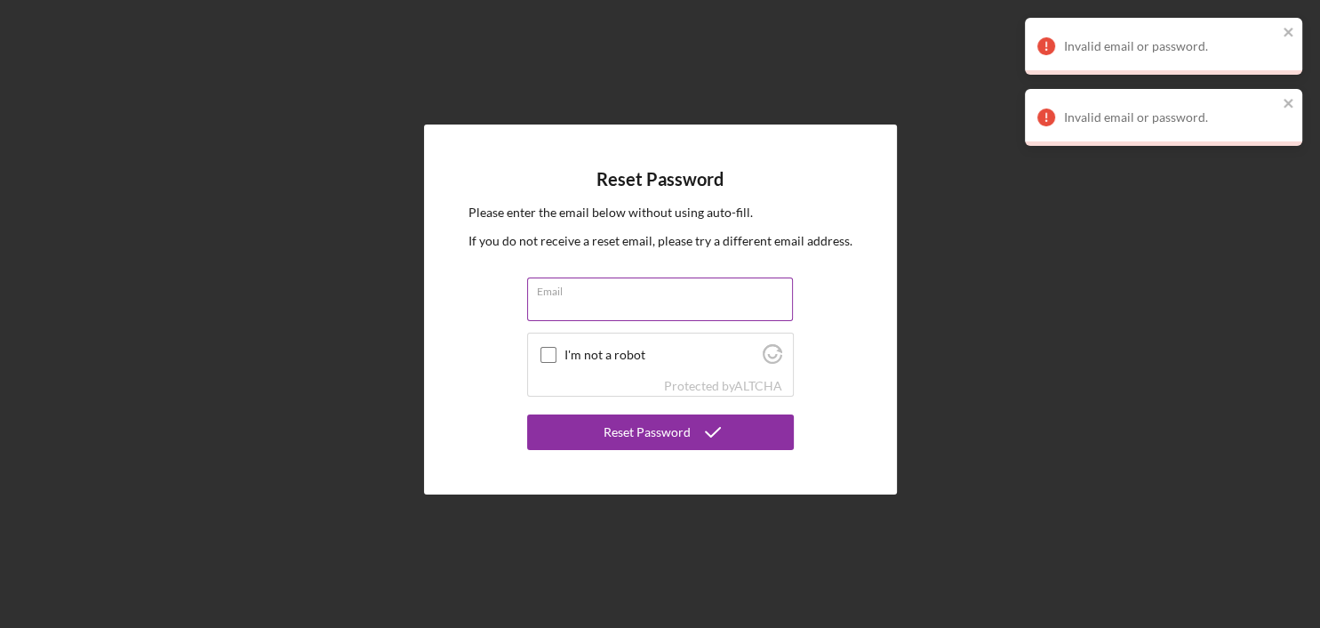
click at [583, 314] on input "Email" at bounding box center [660, 298] width 266 height 43
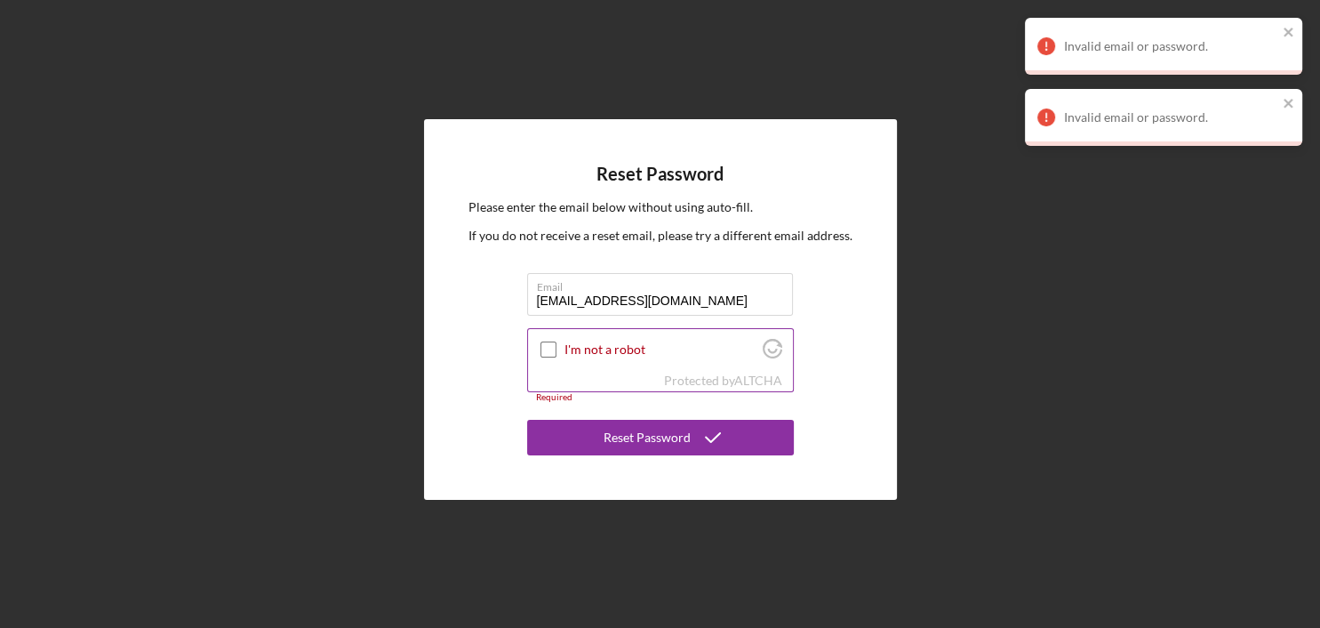
type input "[EMAIL_ADDRESS][DOMAIN_NAME]"
click at [546, 347] on input "I'm not a robot" at bounding box center [549, 349] width 16 height 16
checkbox input "true"
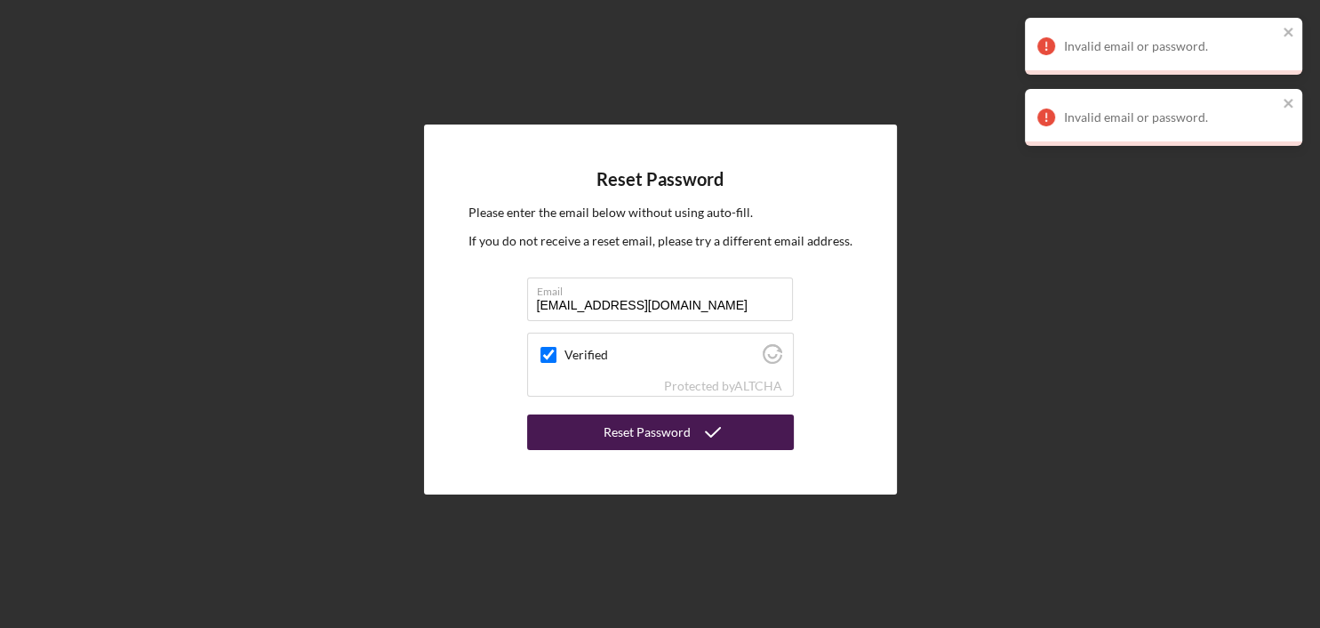
click at [635, 432] on div "Reset Password" at bounding box center [647, 432] width 87 height 36
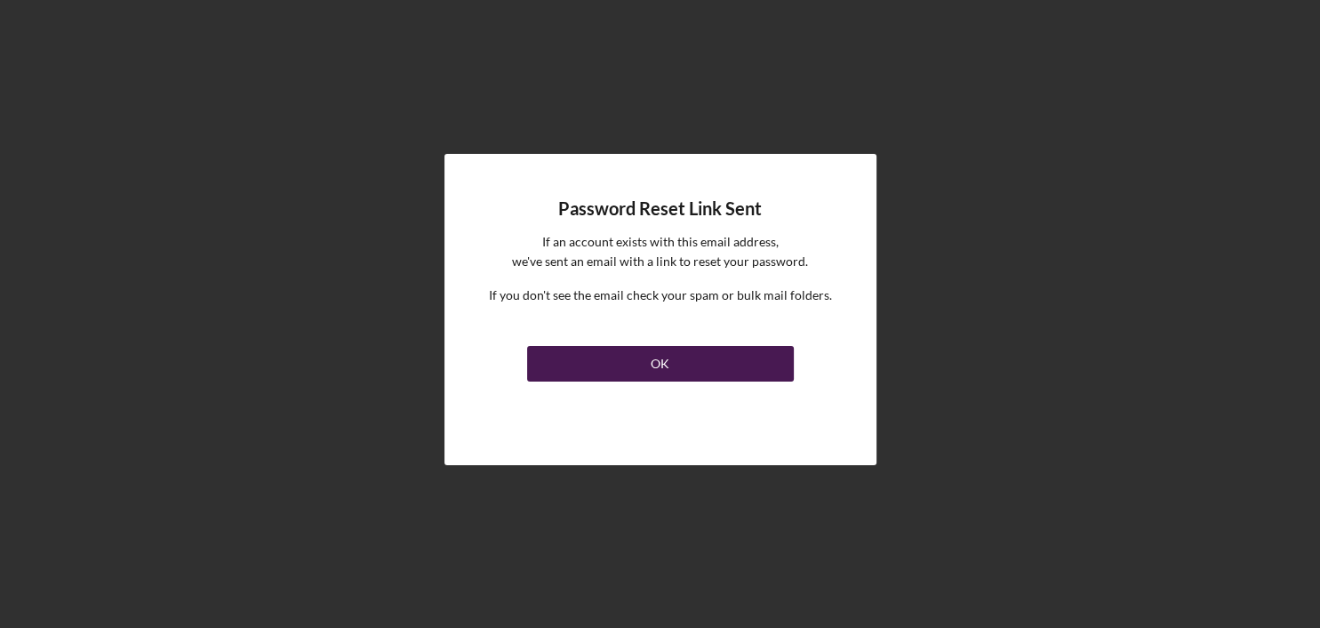
click at [660, 354] on div "OK" at bounding box center [660, 364] width 19 height 36
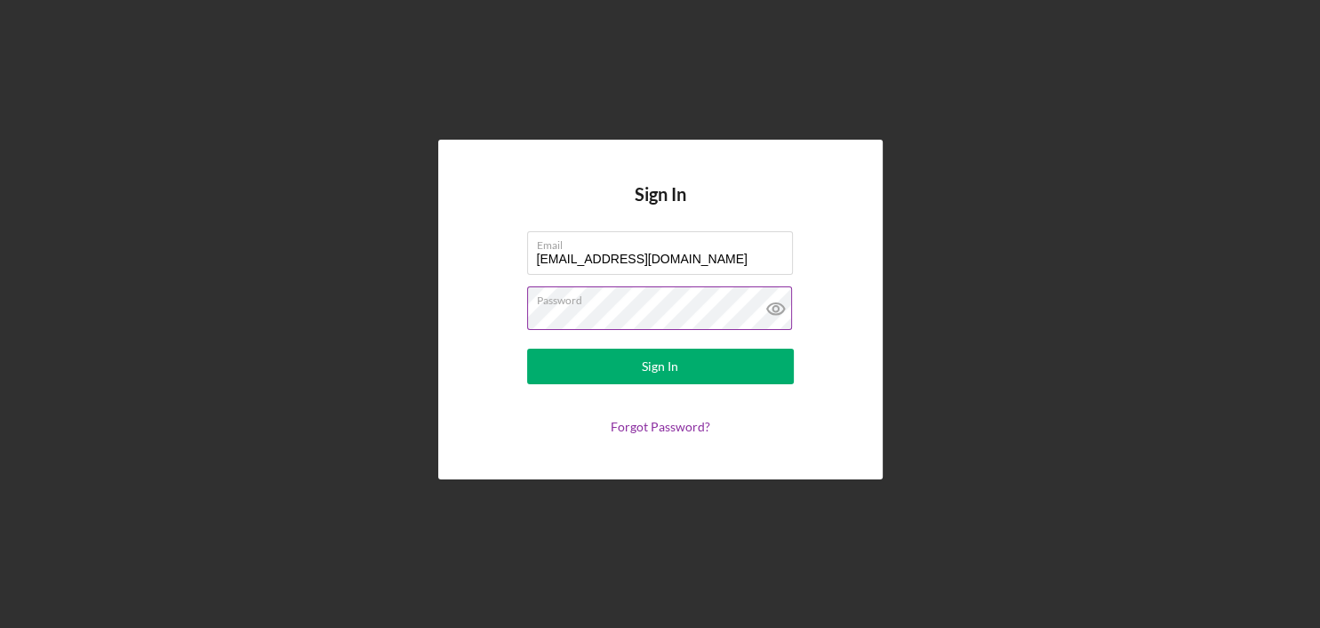
type input "[EMAIL_ADDRESS][DOMAIN_NAME]"
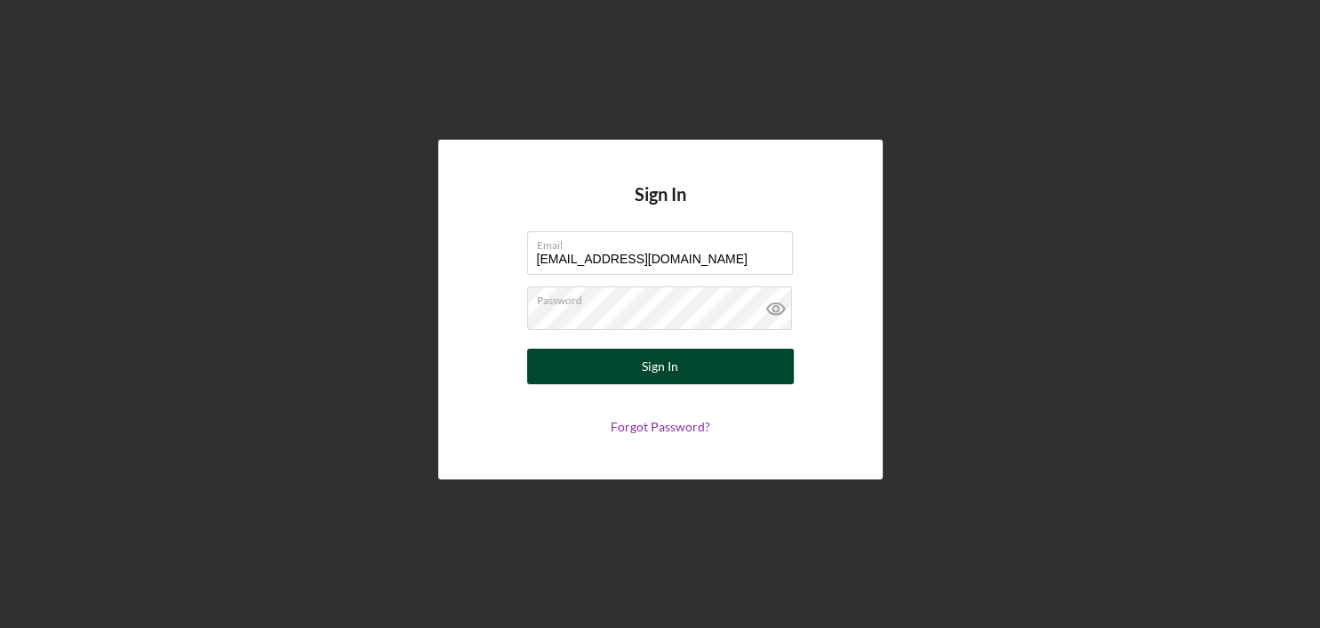
click at [674, 372] on div "Sign In" at bounding box center [660, 367] width 36 height 36
